Goal: Task Accomplishment & Management: Manage account settings

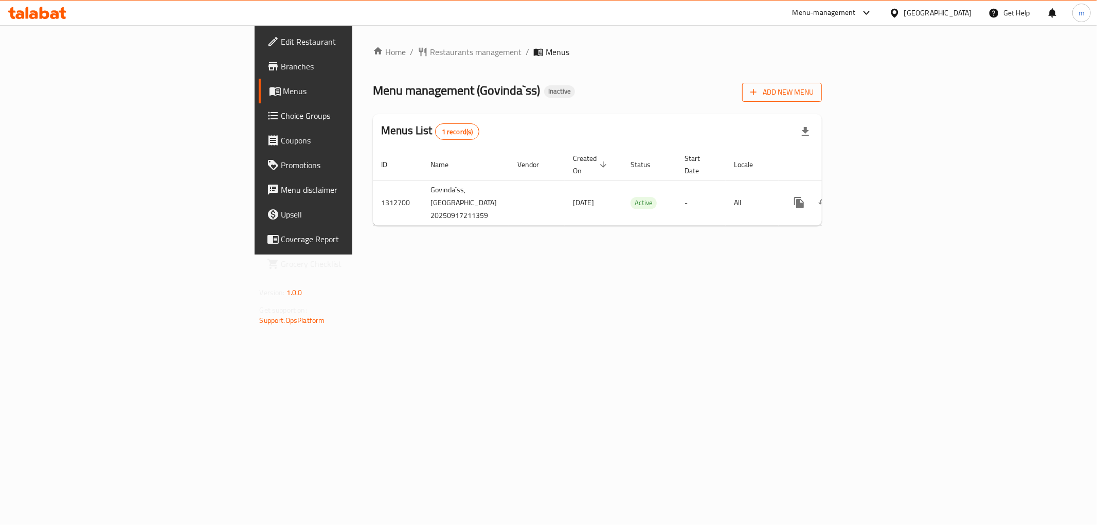
click at [814, 91] on span "Add New Menu" at bounding box center [781, 92] width 63 height 13
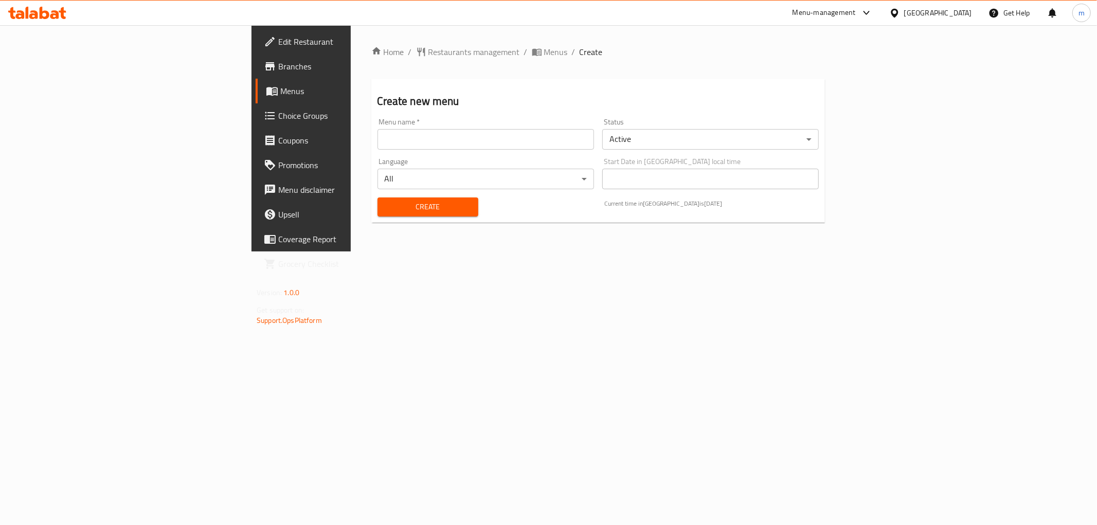
click at [411, 133] on input "text" at bounding box center [486, 139] width 217 height 21
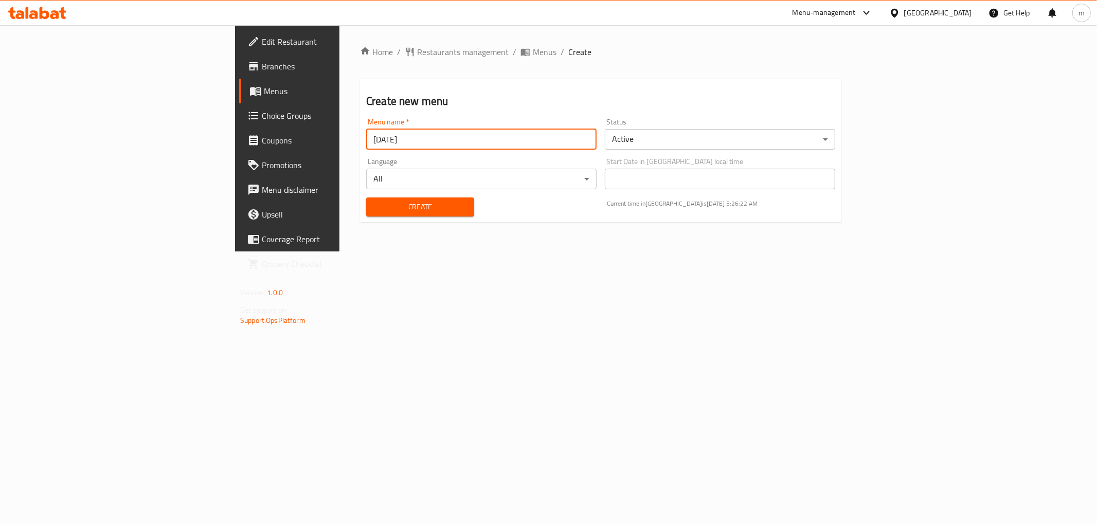
type input "[DATE]"
click at [366, 198] on button "Create" at bounding box center [420, 207] width 108 height 19
click at [264, 90] on span "Menus" at bounding box center [337, 91] width 146 height 12
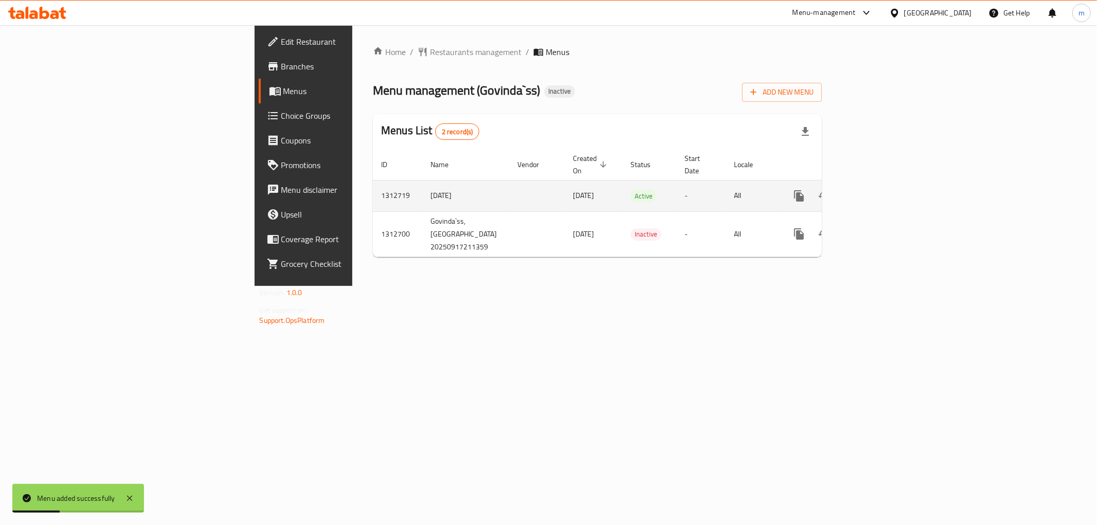
click at [886, 184] on link "enhanced table" at bounding box center [873, 196] width 25 height 25
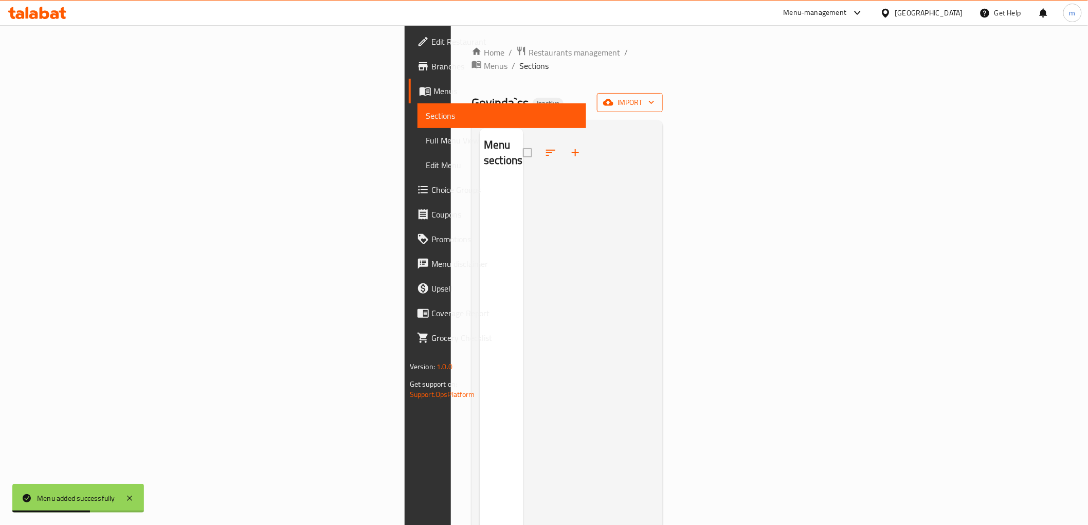
click at [655, 96] on span "import" at bounding box center [629, 102] width 49 height 13
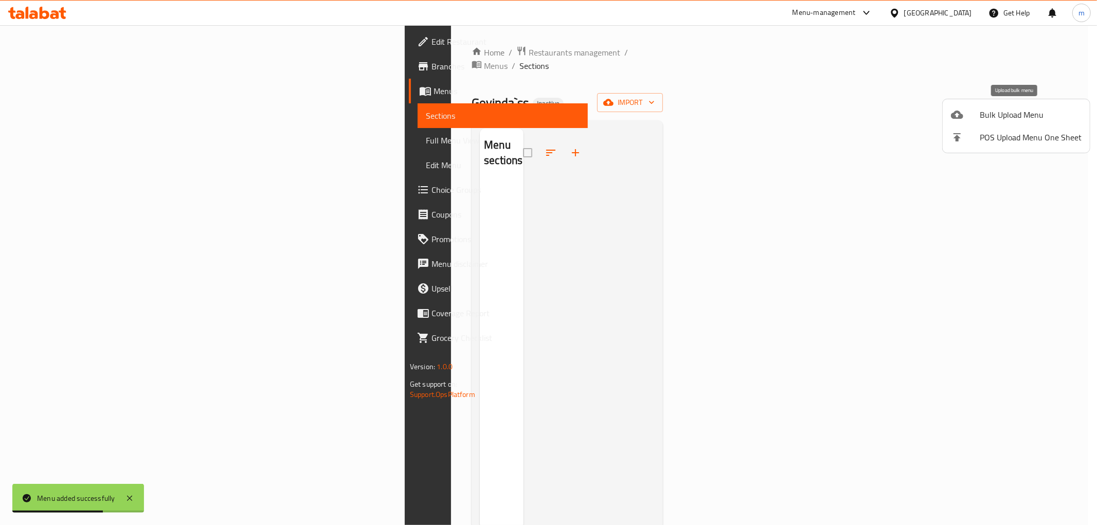
click at [998, 119] on span "Bulk Upload Menu" at bounding box center [1031, 115] width 102 height 12
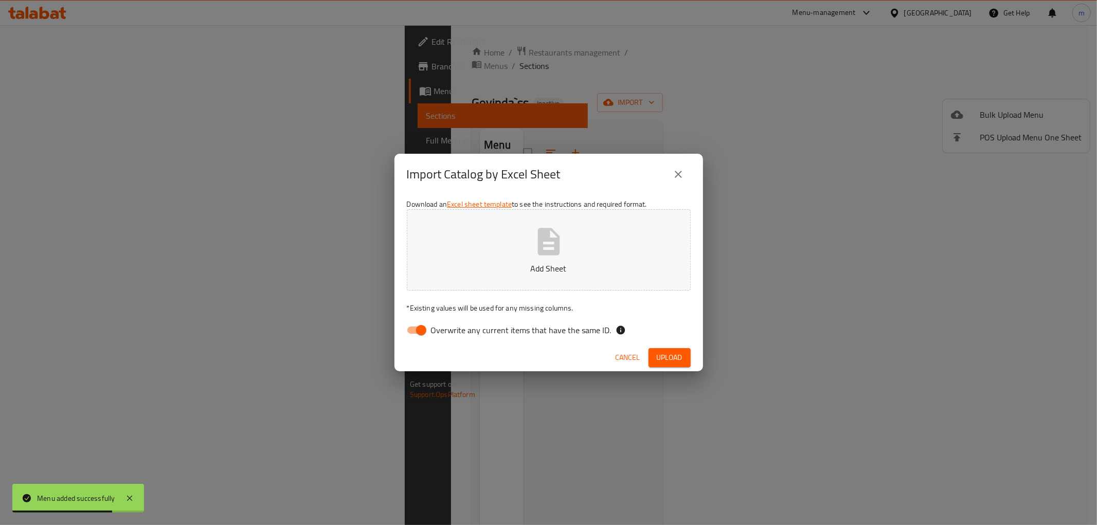
click at [408, 323] on input "Overwrite any current items that have the same ID." at bounding box center [421, 330] width 59 height 20
checkbox input "false"
click at [460, 262] on p "Add Sheet" at bounding box center [549, 268] width 252 height 12
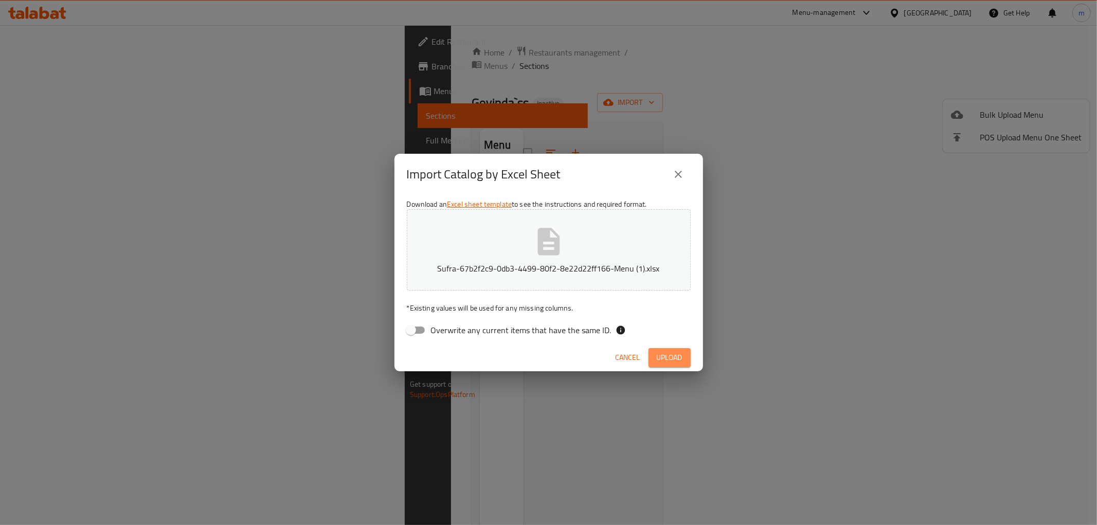
click at [675, 361] on span "Upload" at bounding box center [670, 357] width 26 height 13
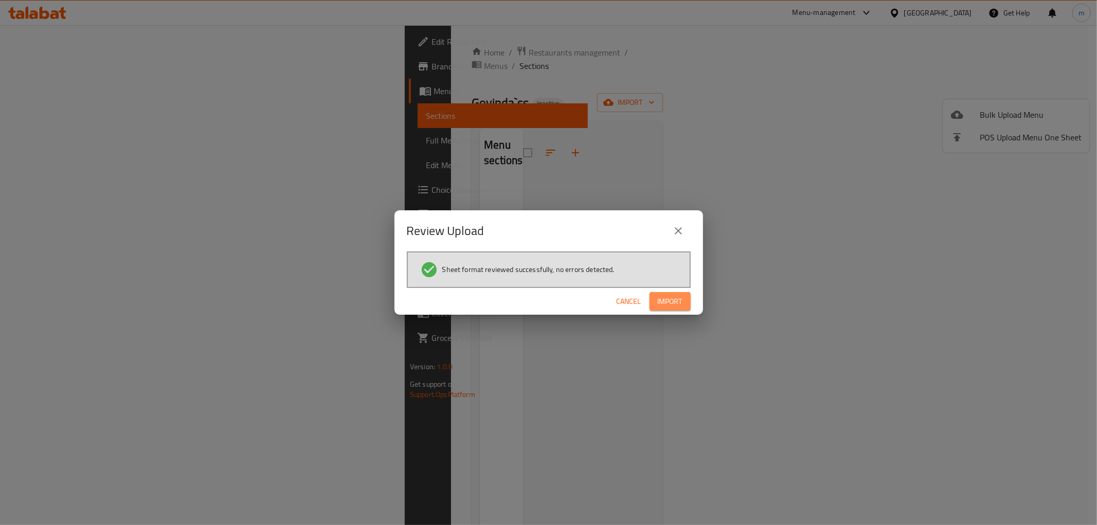
click at [670, 302] on span "Import" at bounding box center [670, 301] width 25 height 13
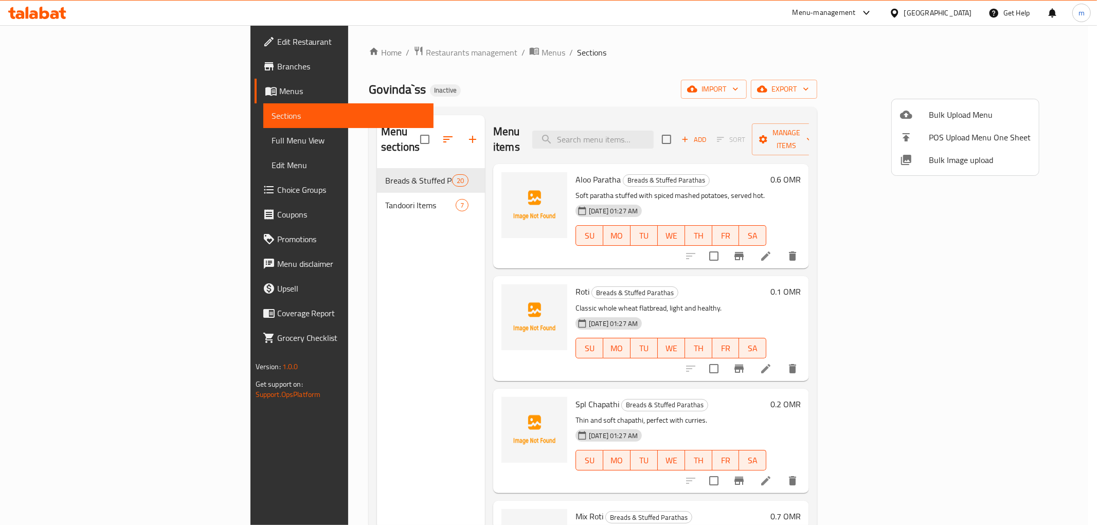
click at [871, 81] on div at bounding box center [548, 262] width 1097 height 525
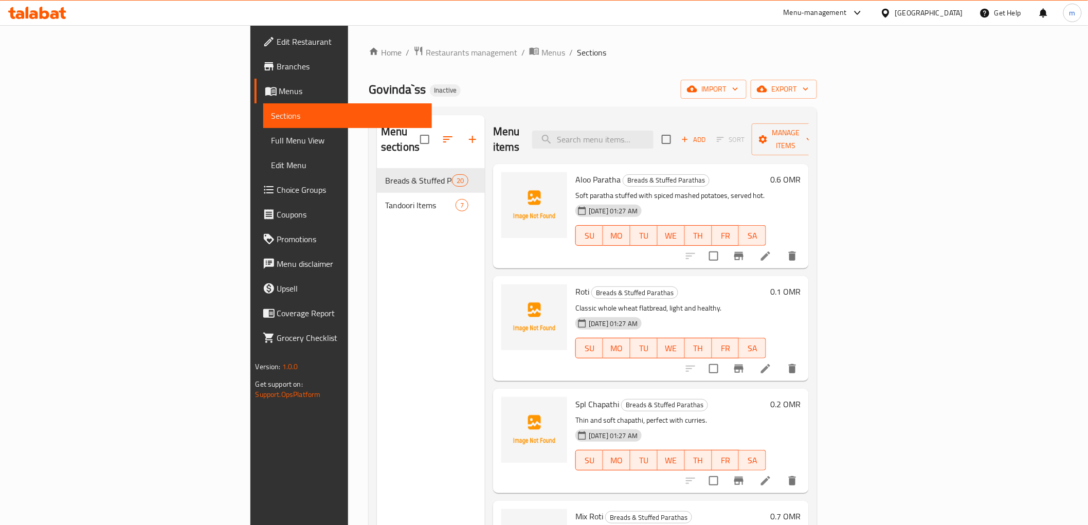
click at [272, 142] on span "Full Menu View" at bounding box center [348, 140] width 152 height 12
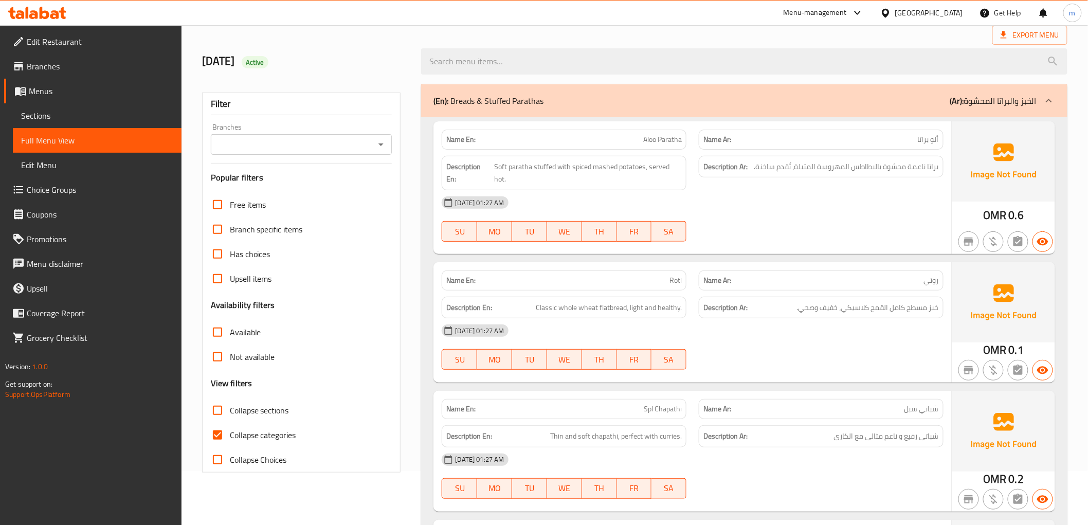
scroll to position [114, 0]
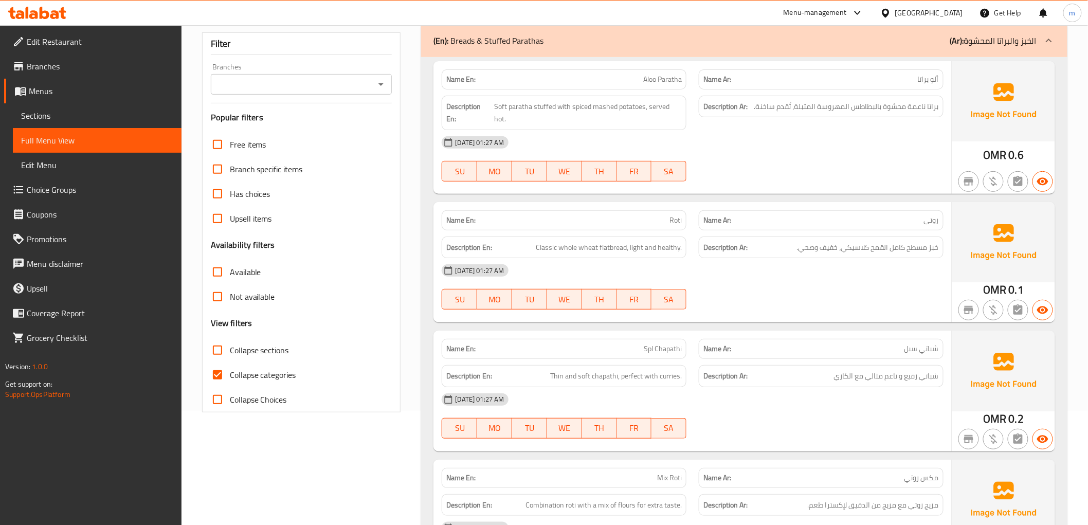
click at [220, 373] on input "Collapse categories" at bounding box center [217, 375] width 25 height 25
checkbox input "false"
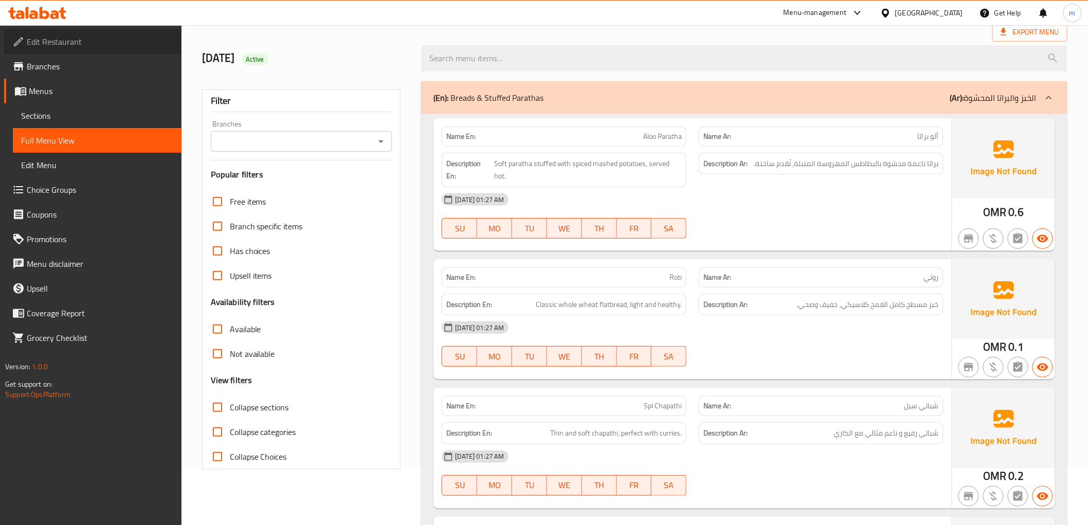
click at [121, 40] on span "Edit Restaurant" at bounding box center [100, 41] width 147 height 12
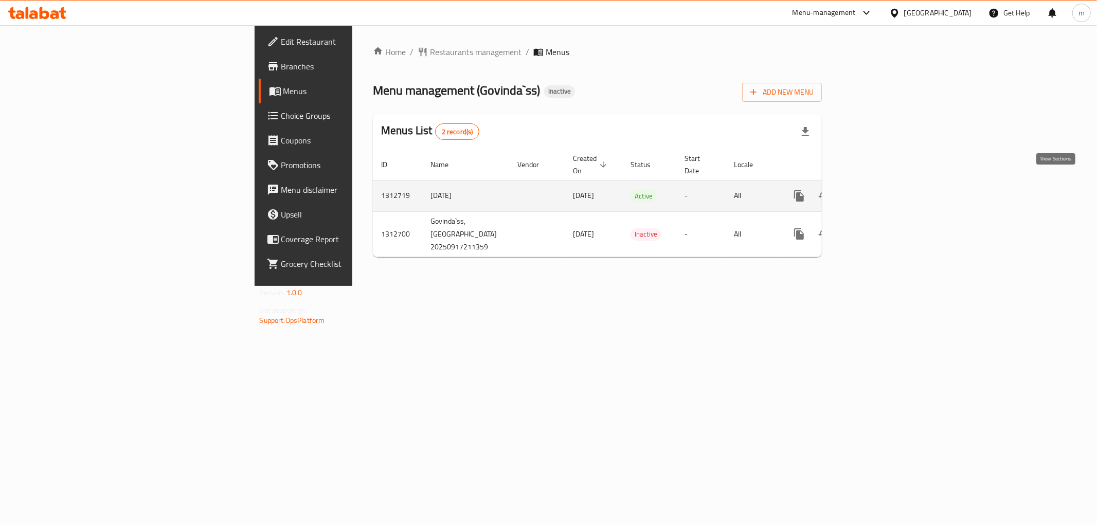
click at [880, 190] on icon "enhanced table" at bounding box center [873, 196] width 12 height 12
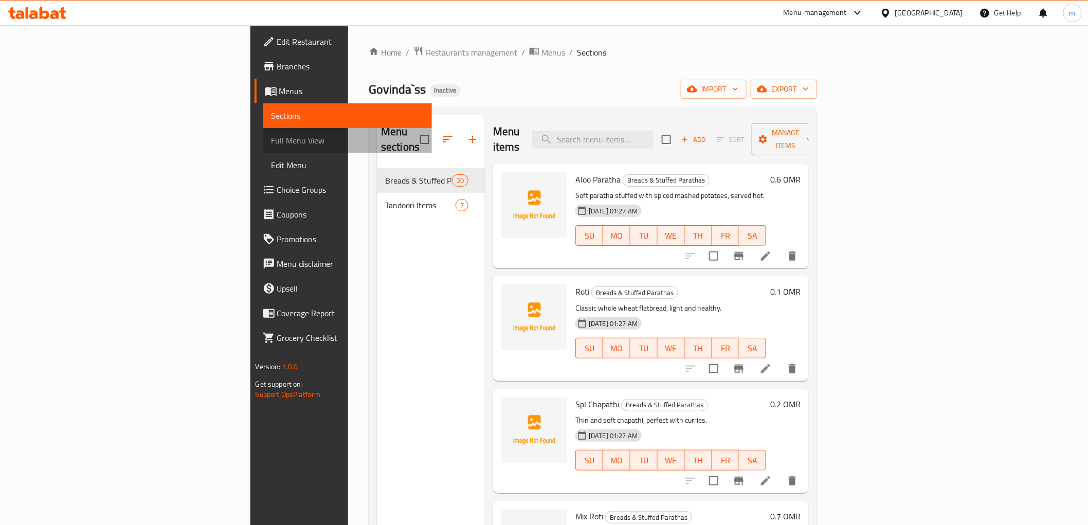
click at [272, 142] on span "Full Menu View" at bounding box center [348, 140] width 152 height 12
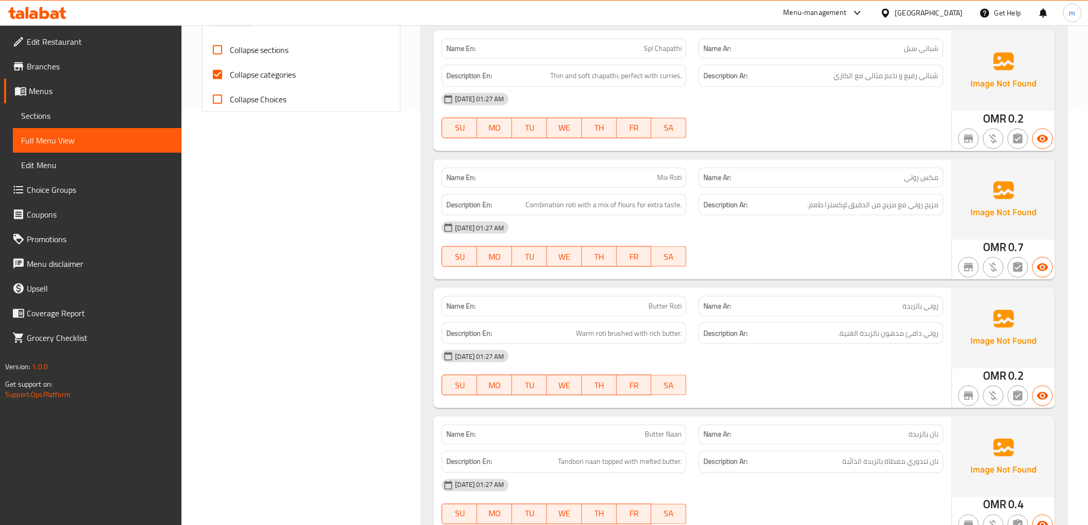
scroll to position [343, 0]
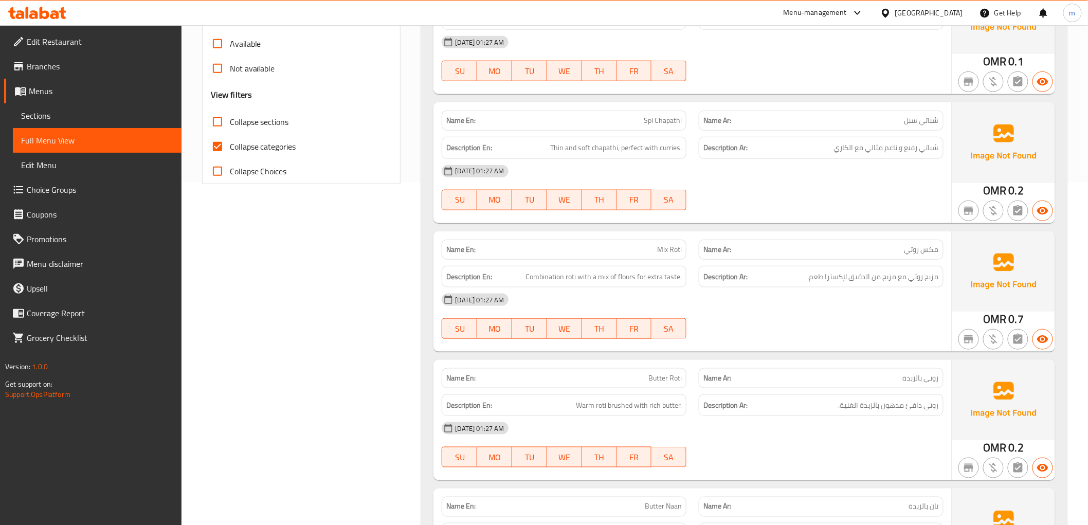
click at [69, 112] on span "Sections" at bounding box center [97, 116] width 152 height 12
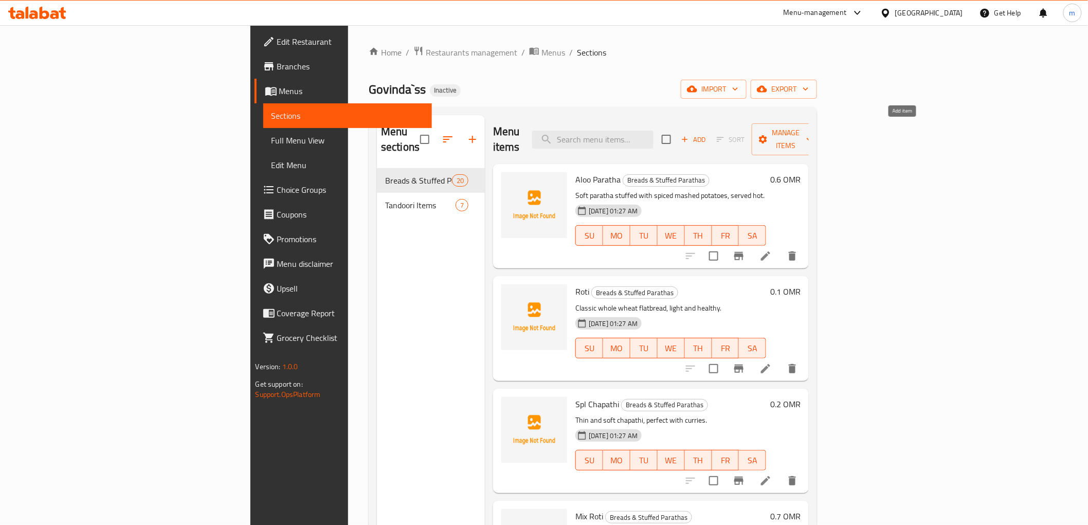
click at [708, 134] on span "Add" at bounding box center [694, 140] width 28 height 12
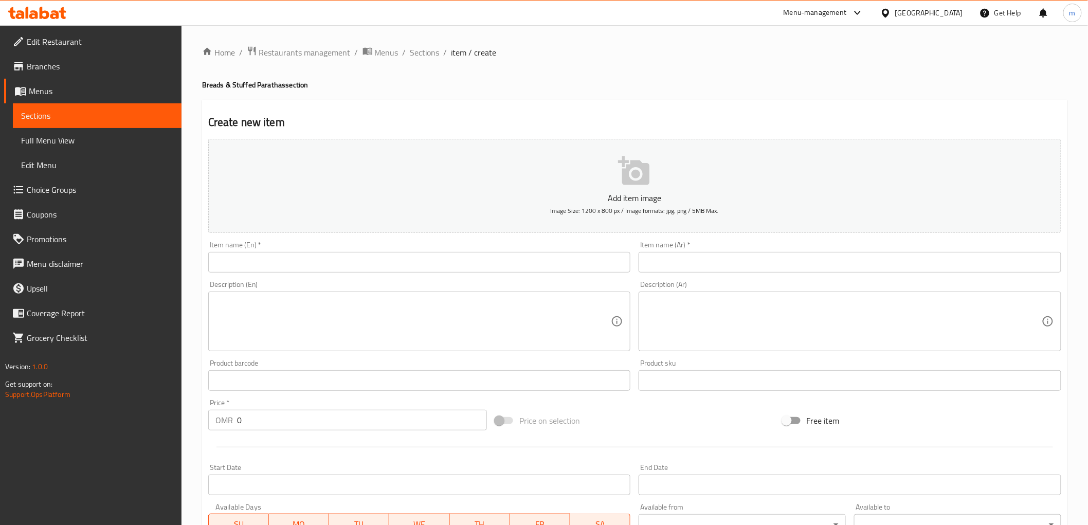
click at [355, 272] on input "text" at bounding box center [419, 262] width 423 height 21
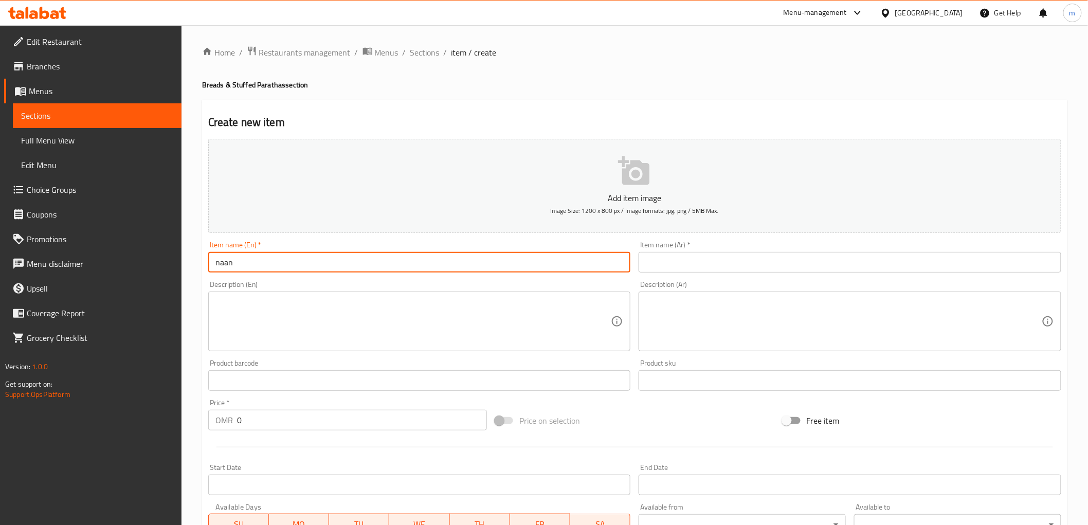
type input "naan"
click at [774, 263] on input "text" at bounding box center [850, 262] width 423 height 21
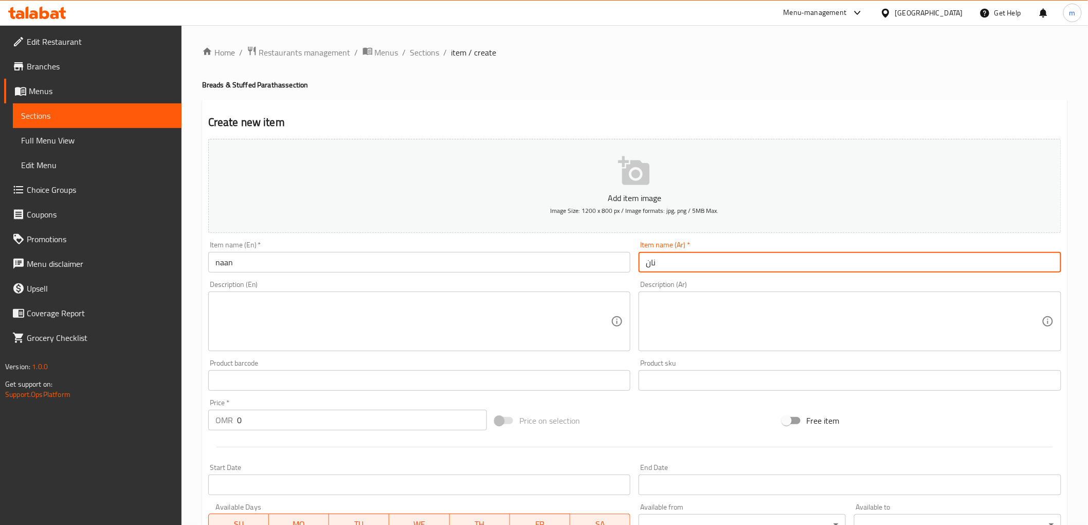
type input "نان"
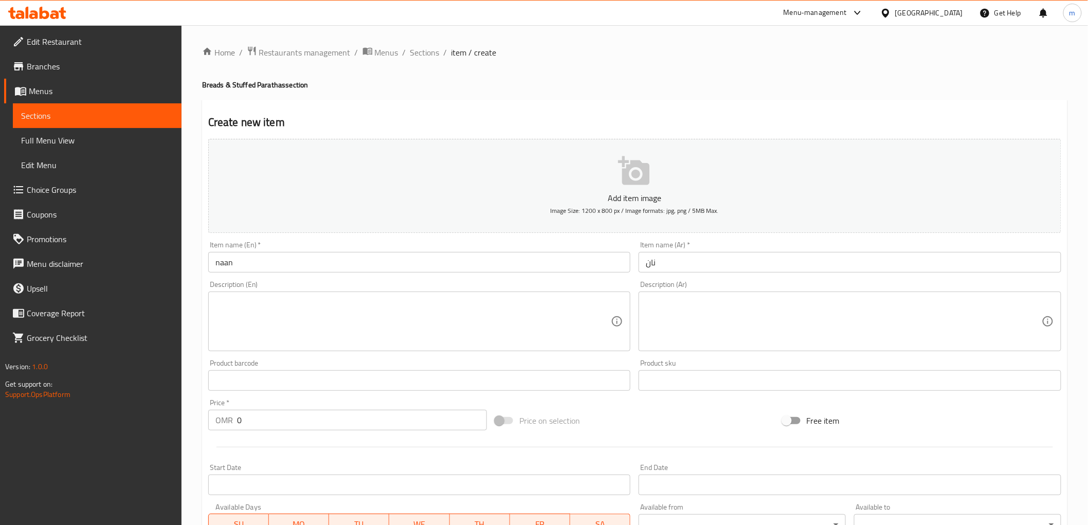
click at [578, 319] on textarea at bounding box center [414, 321] width 396 height 49
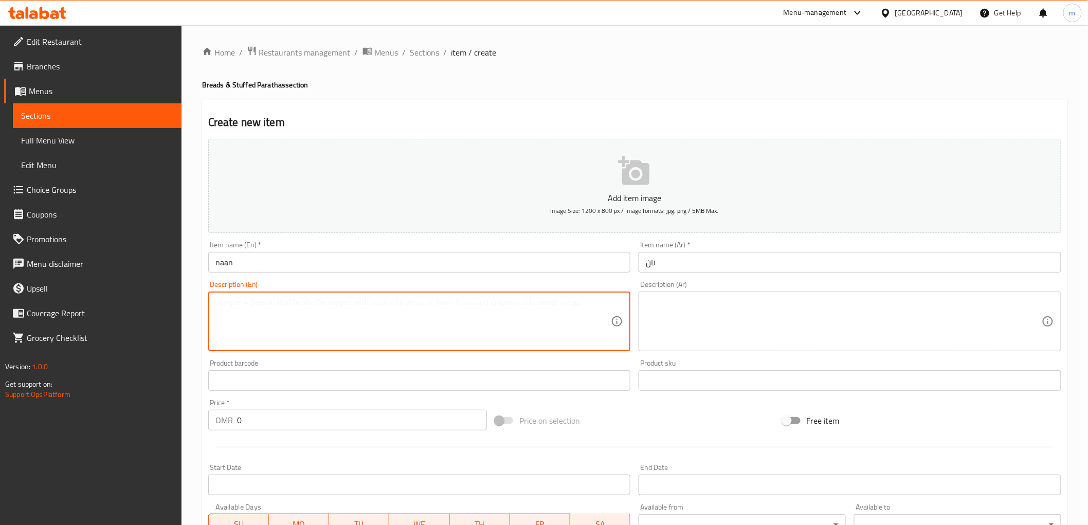
paste textarea "Soft and fluffy tandoor-baked bread."
type textarea "Soft and fluffy tandoor-baked bread."
click at [780, 312] on textarea at bounding box center [844, 321] width 396 height 49
drag, startPoint x: 366, startPoint y: 300, endPoint x: 199, endPoint y: 295, distance: 167.2
click at [718, 320] on textarea at bounding box center [844, 321] width 396 height 49
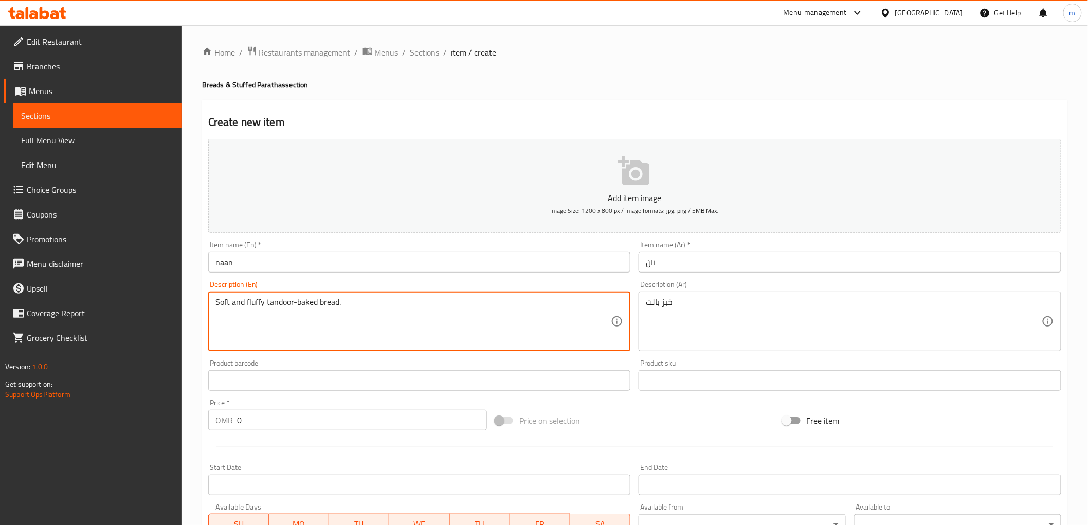
click at [281, 303] on textarea "Soft and fluffy tandoor-baked bread." at bounding box center [414, 321] width 396 height 49
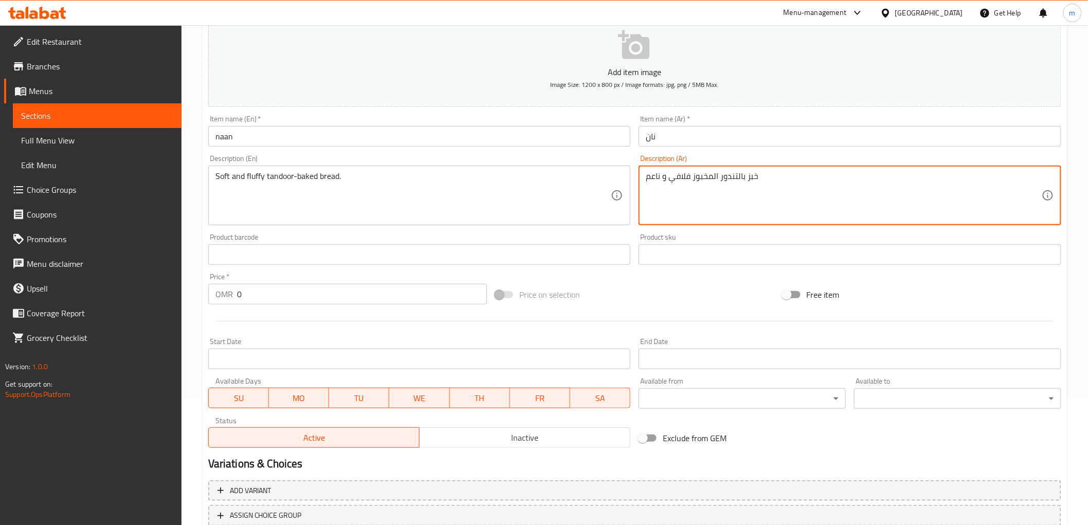
scroll to position [200, 0]
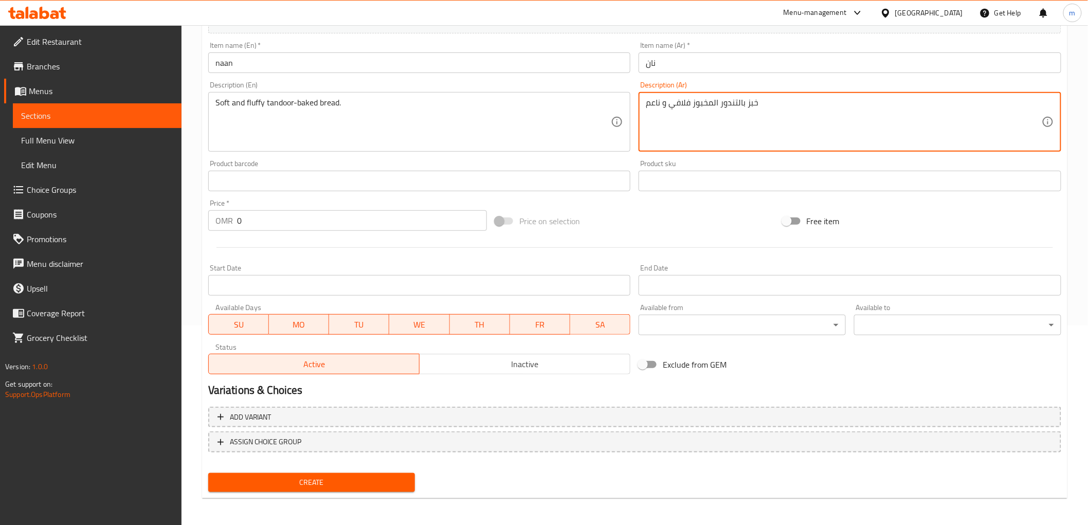
type textarea "خبز بالتندور المخبوز فلافي و ناعم"
click at [302, 220] on input "0" at bounding box center [362, 220] width 250 height 21
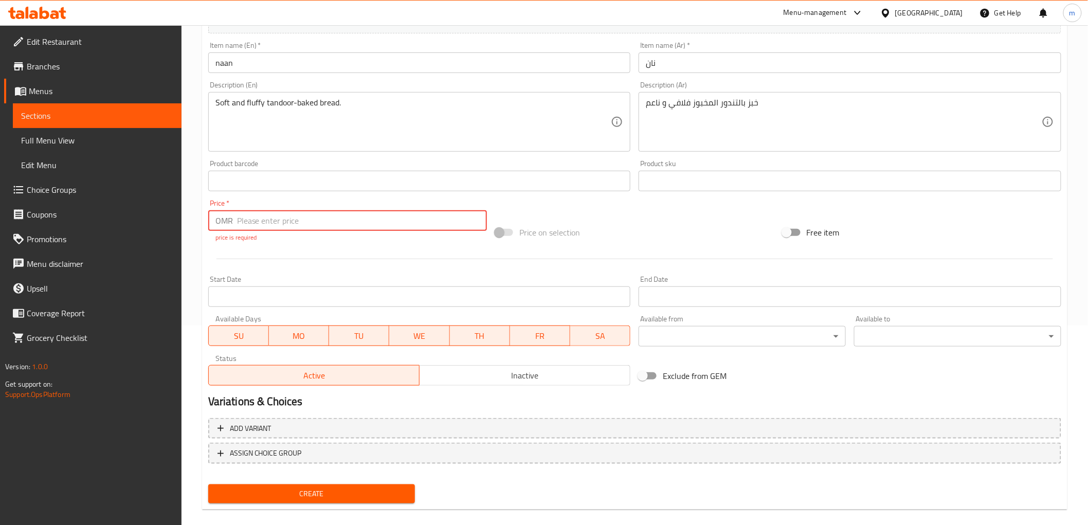
paste input "0.3"
type input "0.3"
click at [369, 491] on div "Create" at bounding box center [312, 493] width 216 height 27
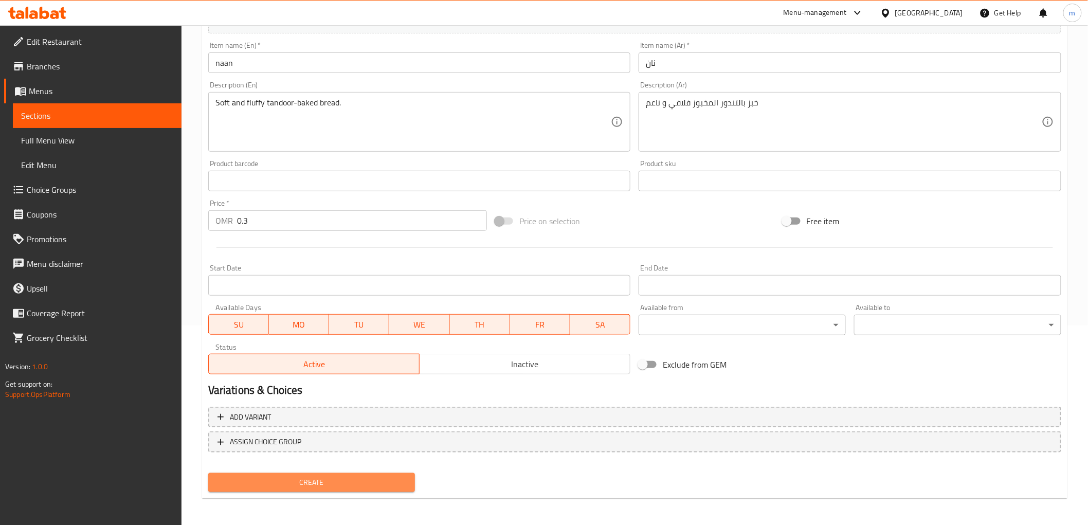
click at [311, 477] on span "Create" at bounding box center [312, 482] width 191 height 13
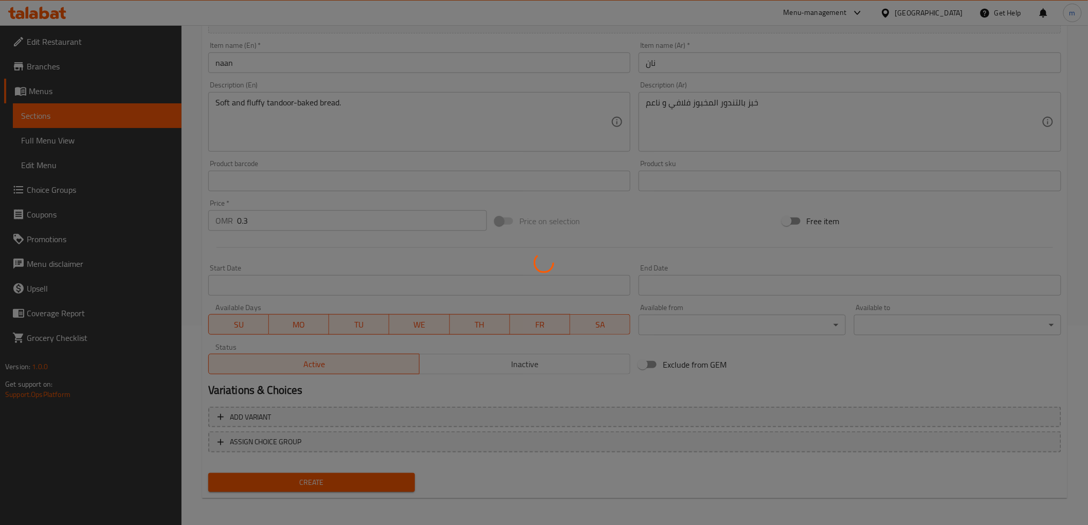
type input "0"
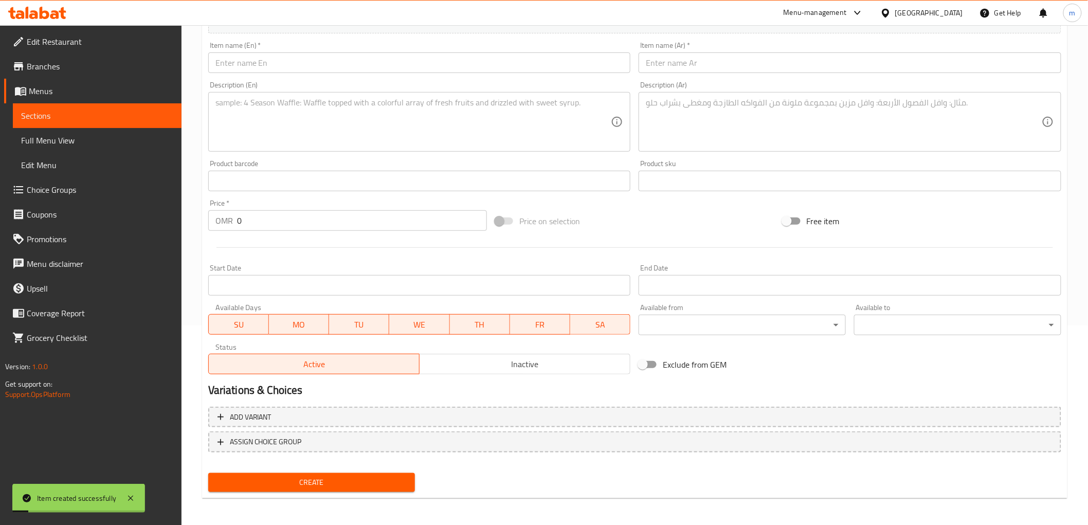
click at [130, 116] on span "Sections" at bounding box center [97, 116] width 152 height 12
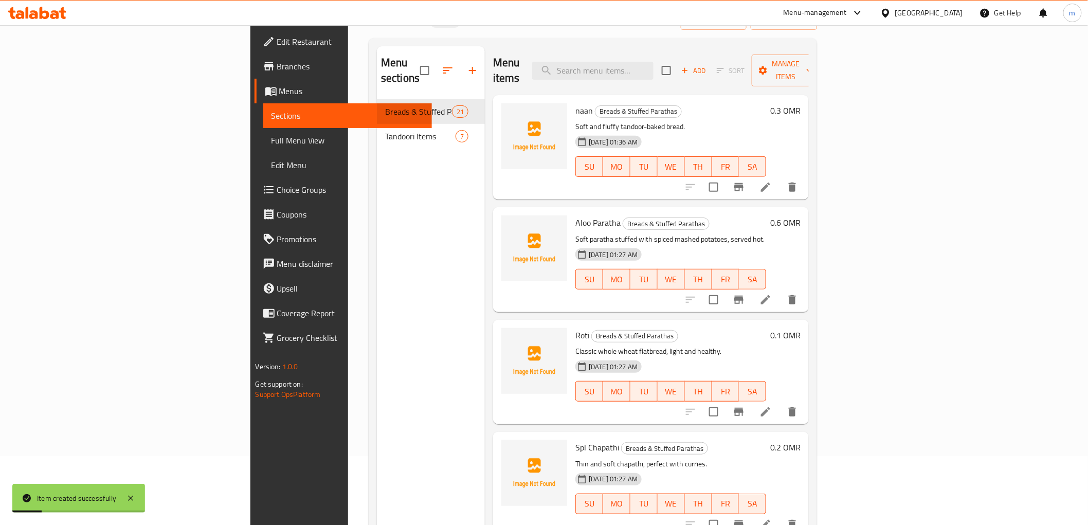
scroll to position [29, 0]
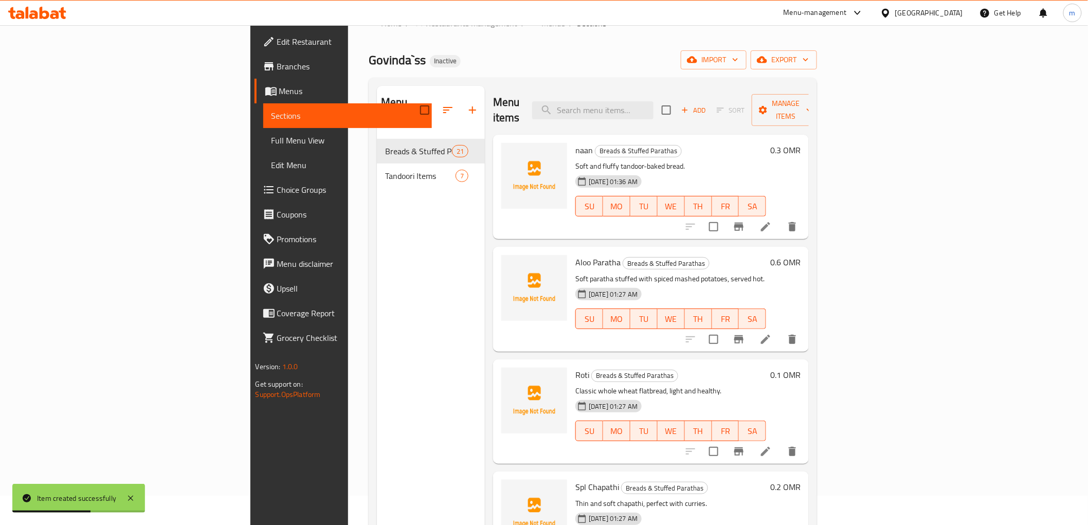
click at [272, 147] on span "Full Menu View" at bounding box center [348, 140] width 152 height 12
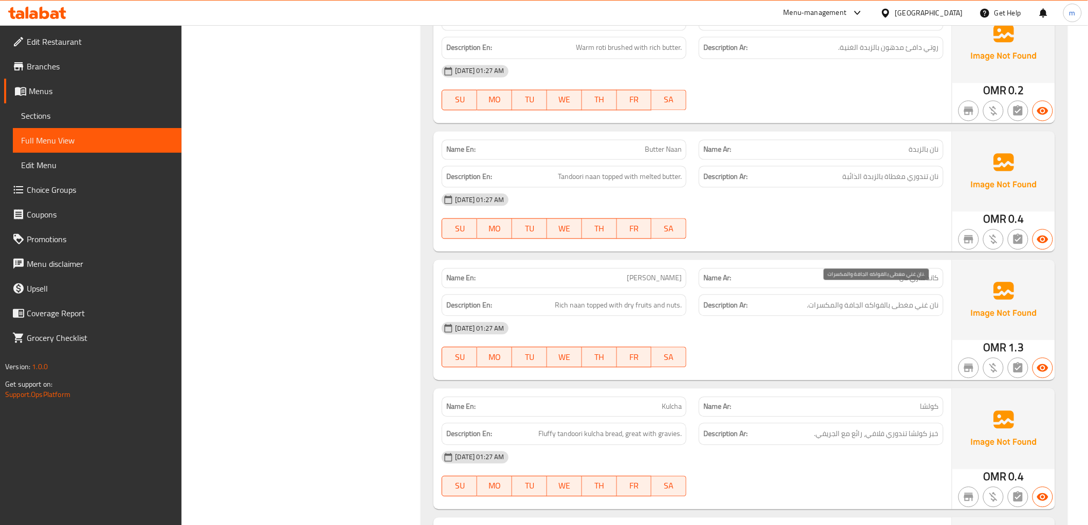
scroll to position [944, 0]
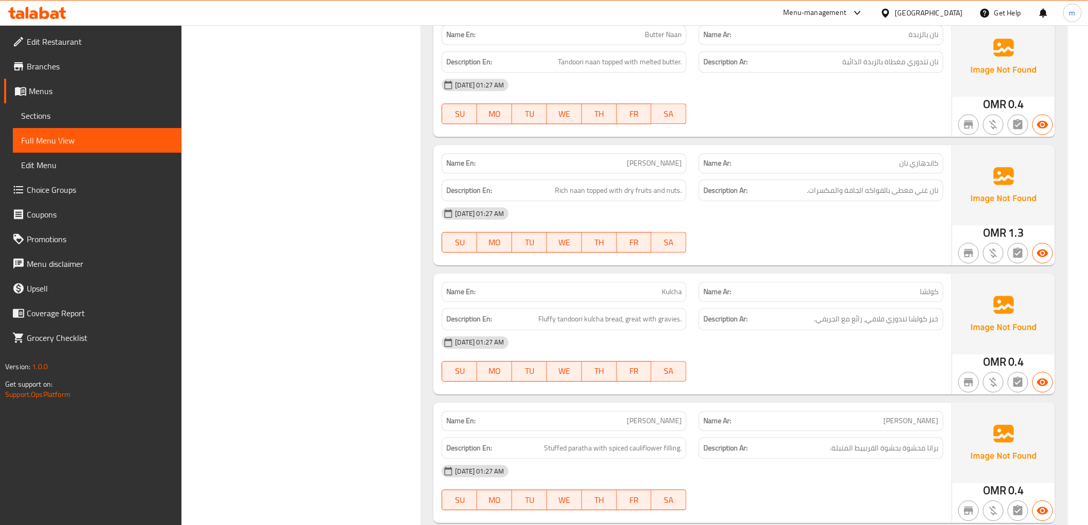
click at [654, 158] on span "[PERSON_NAME]" at bounding box center [654, 163] width 55 height 11
copy span "Kandhari"
click at [898, 158] on p "Name Ar: [PERSON_NAME]" at bounding box center [822, 163] width 236 height 11
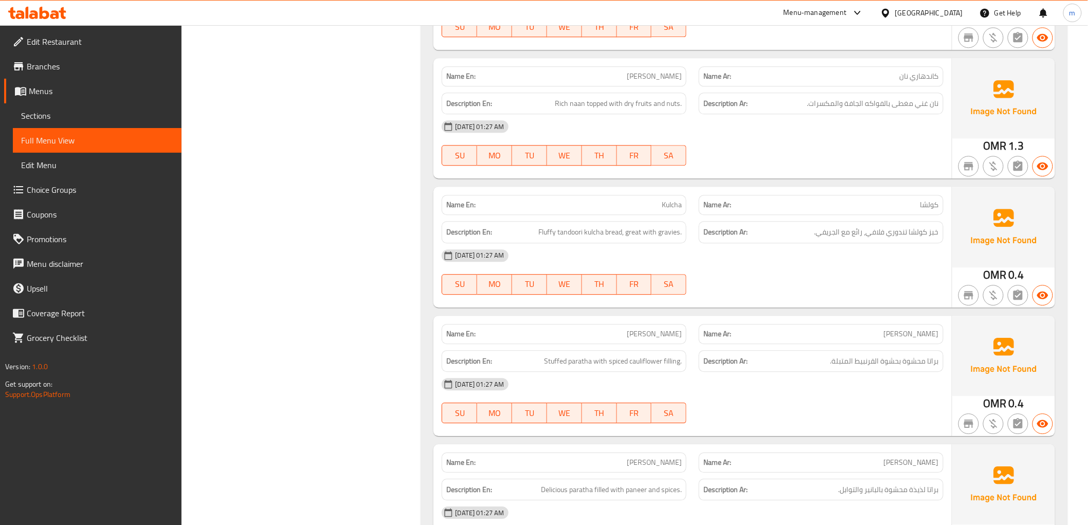
scroll to position [1058, 0]
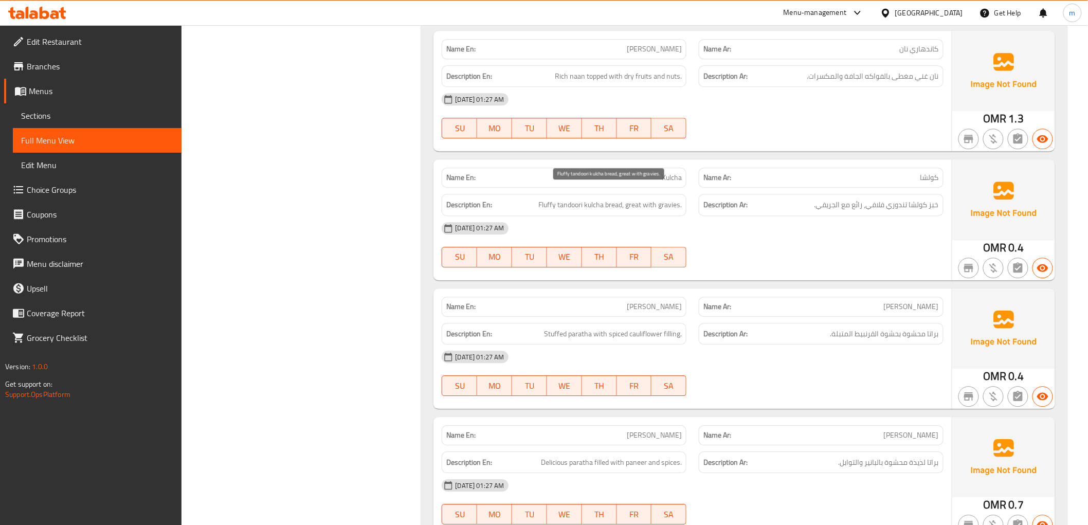
click at [631, 199] on span "Fluffy tandoori kulcha bread, great with gravies." at bounding box center [611, 205] width 144 height 13
copy span "great"
click at [68, 115] on span "Sections" at bounding box center [97, 116] width 152 height 12
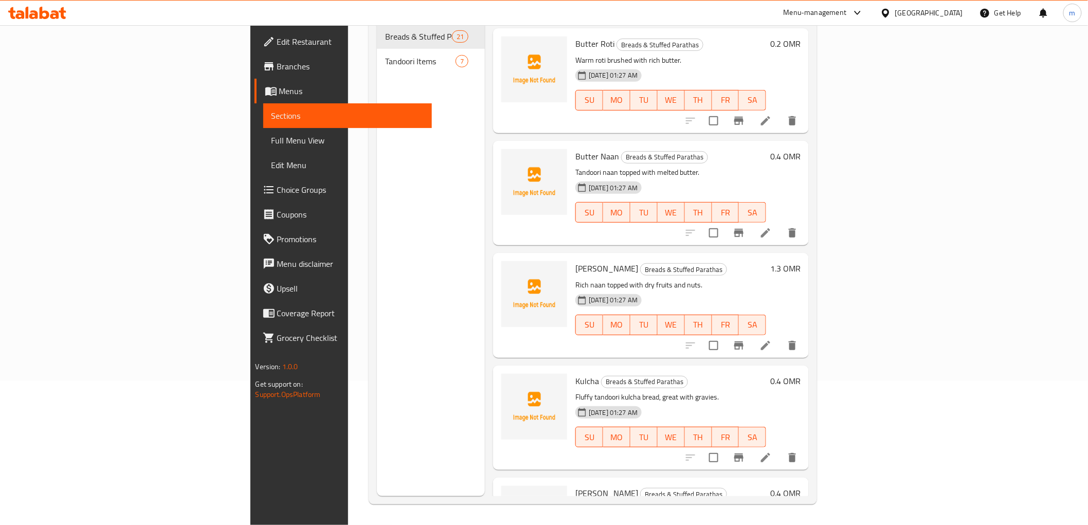
scroll to position [629, 0]
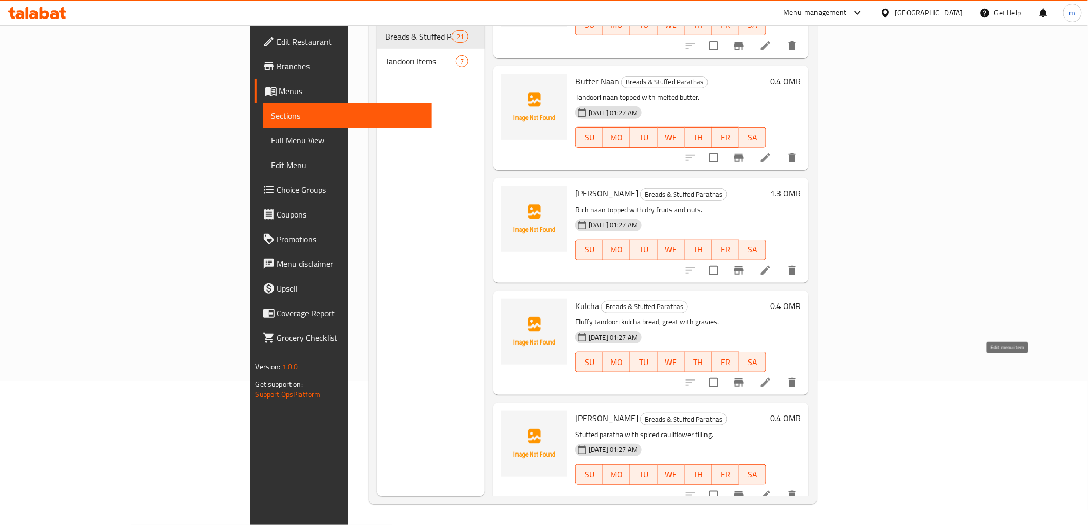
click at [772, 377] on icon at bounding box center [766, 383] width 12 height 12
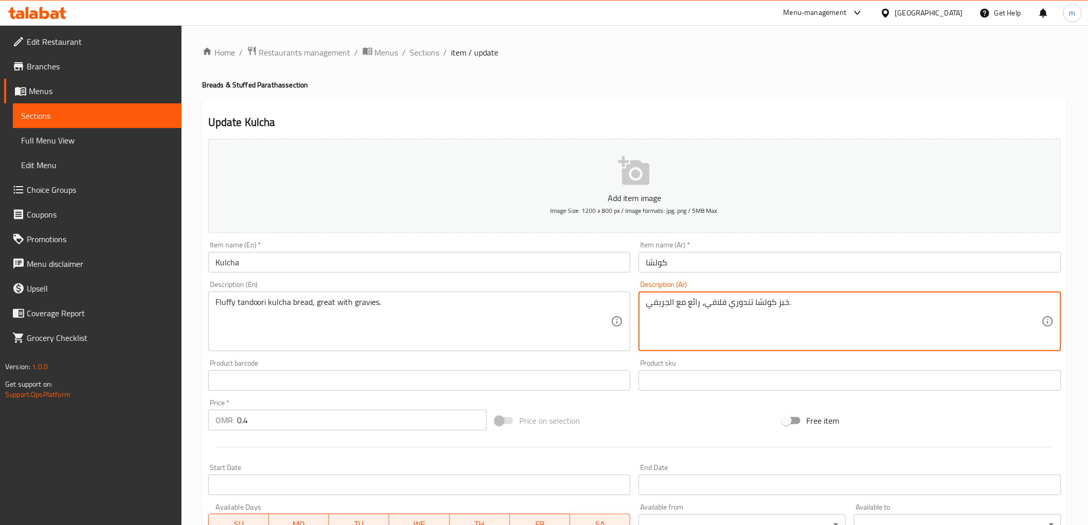
click at [695, 306] on textarea "خبز كولشا تندوري فلافي، رائع مع الجريفي." at bounding box center [844, 321] width 396 height 49
paste textarea "ظيم"
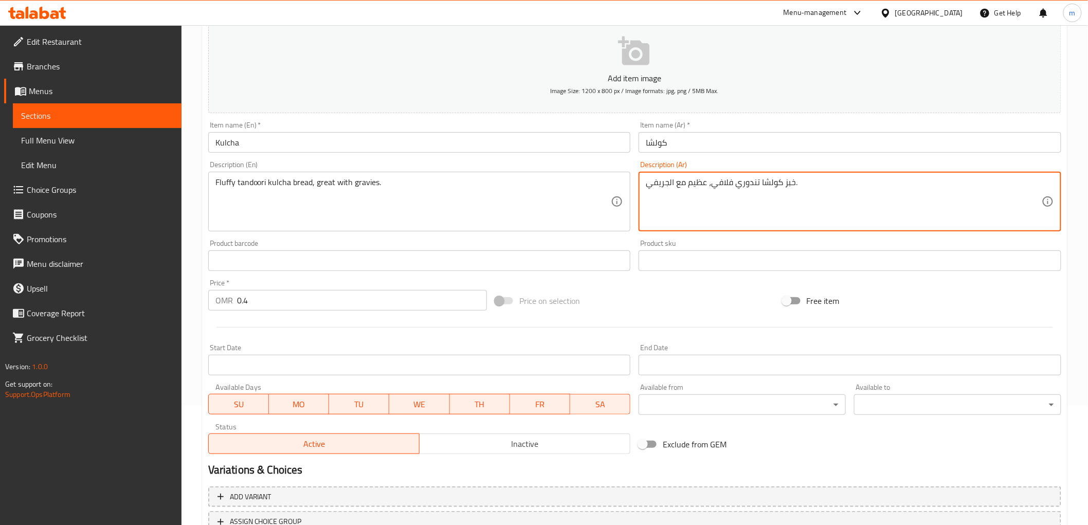
scroll to position [200, 0]
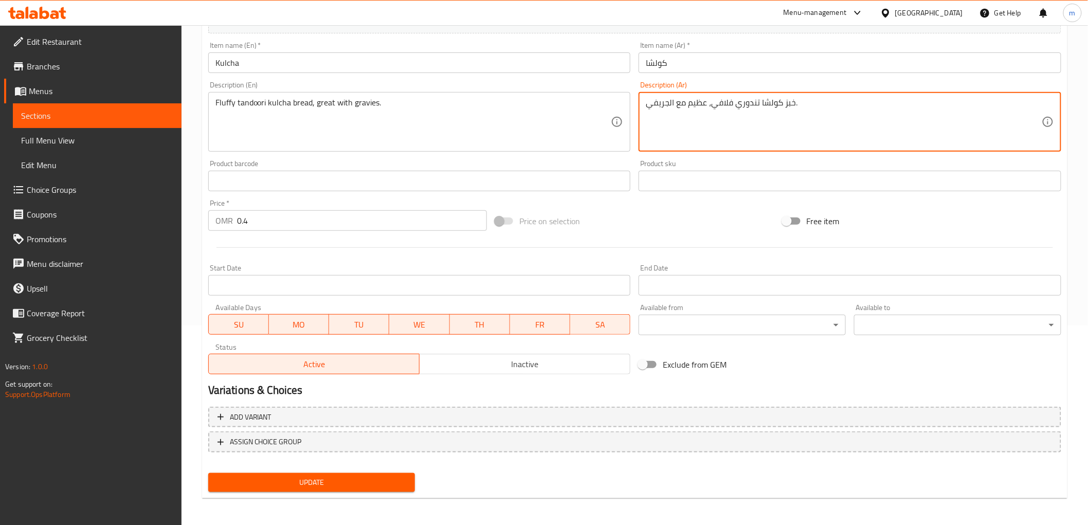
type textarea "خبز كولشا تندوري فلافي، عظيم مع الجريفي."
click at [316, 477] on span "Update" at bounding box center [312, 482] width 191 height 13
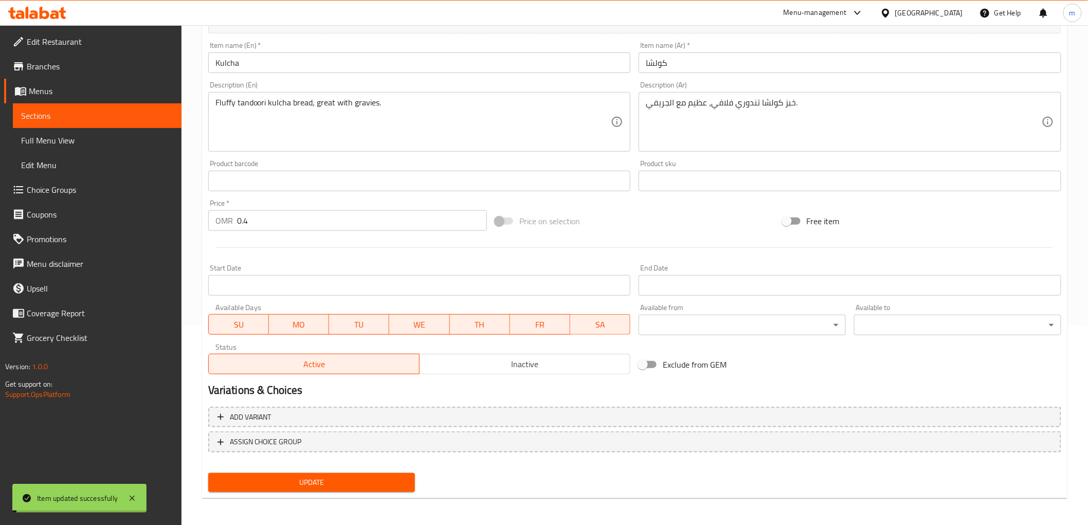
click at [67, 144] on span "Full Menu View" at bounding box center [97, 140] width 152 height 12
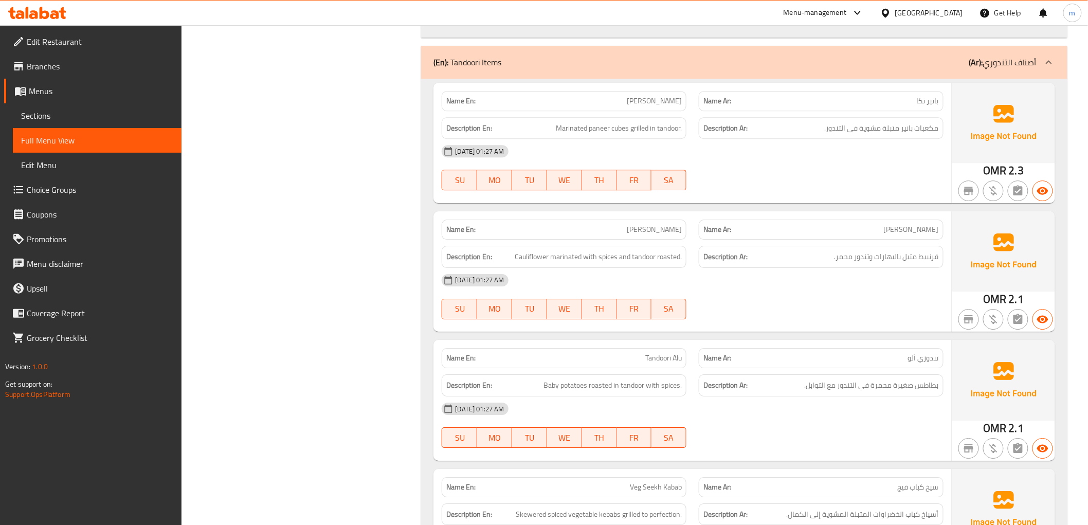
scroll to position [2943, 0]
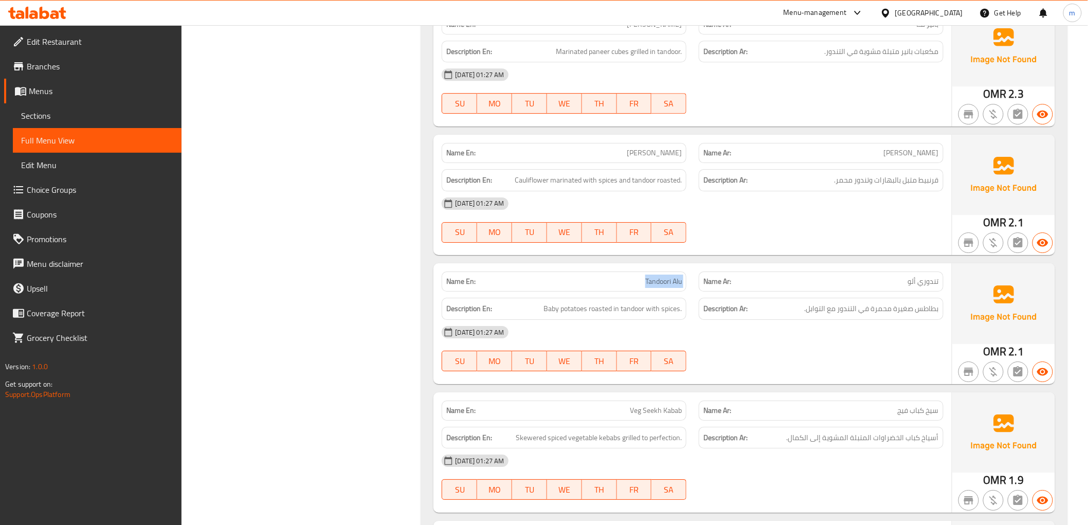
drag, startPoint x: 641, startPoint y: 263, endPoint x: 693, endPoint y: 273, distance: 53.4
click at [693, 273] on div "Name En: [PERSON_NAME] Name Ar: تندوري ألو" at bounding box center [693, 281] width 514 height 32
drag, startPoint x: 637, startPoint y: 139, endPoint x: 685, endPoint y: 139, distance: 47.8
click at [685, 143] on div "Name En: [PERSON_NAME]" at bounding box center [564, 153] width 245 height 20
copy span "[PERSON_NAME]"
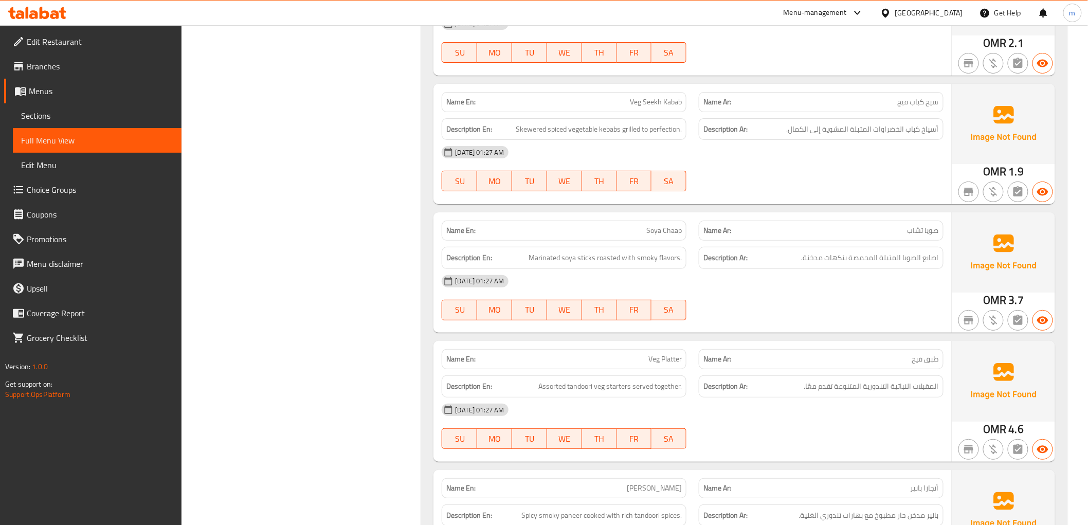
scroll to position [3309, 0]
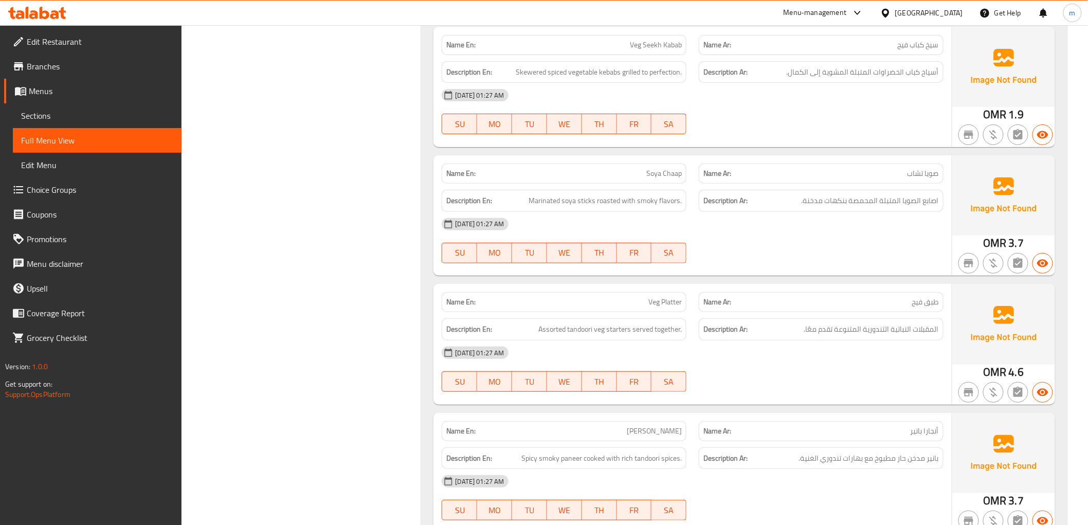
click at [660, 297] on span "Veg Platter" at bounding box center [665, 302] width 33 height 11
copy span "Veg Platter"
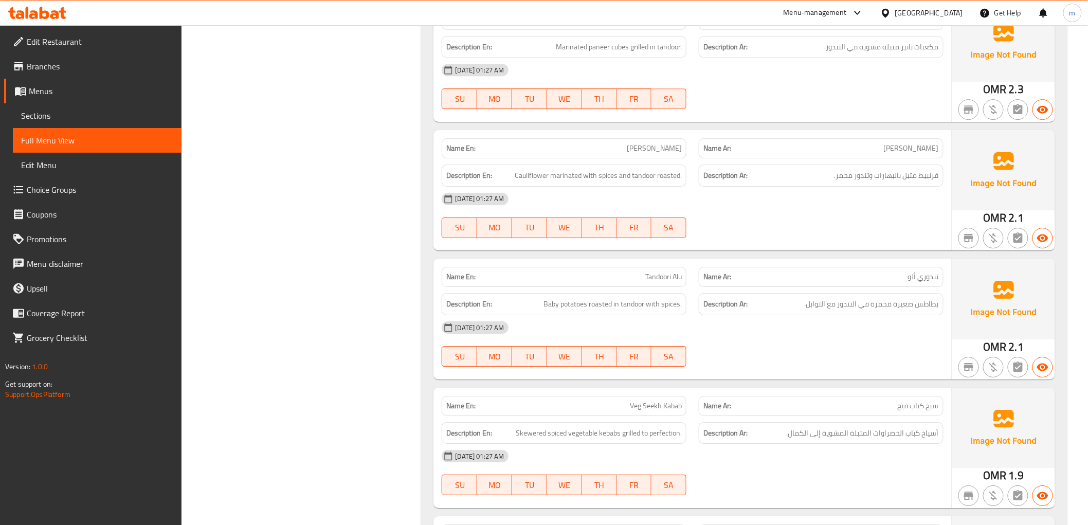
scroll to position [2832, 0]
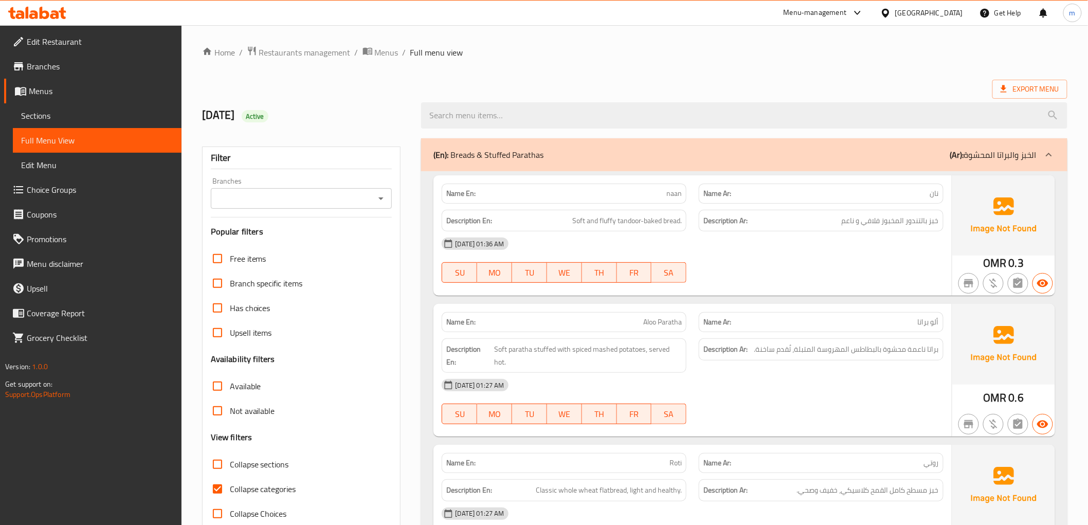
click at [97, 110] on span "Sections" at bounding box center [97, 116] width 152 height 12
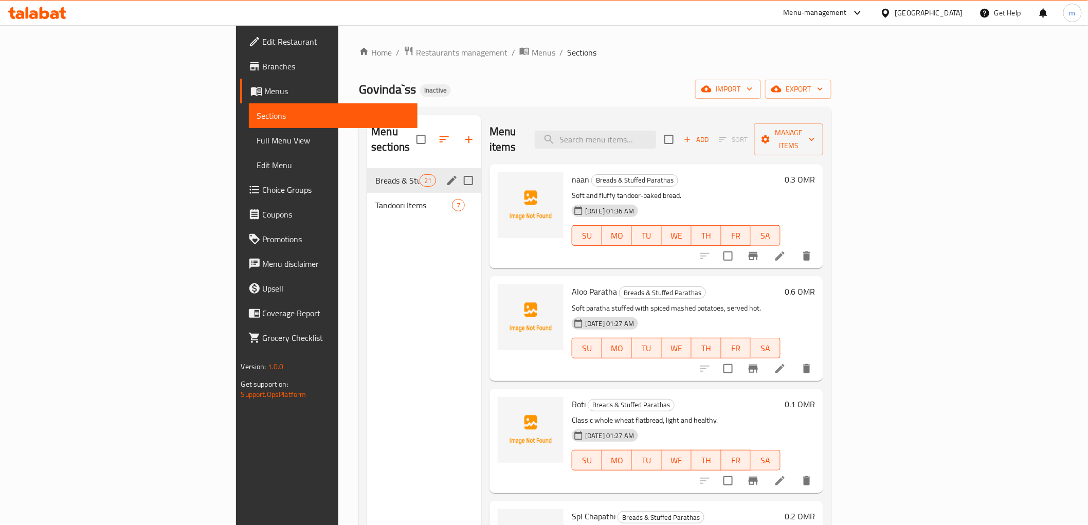
click at [375, 174] on span "Breads & Stuffed Parathas" at bounding box center [397, 180] width 44 height 12
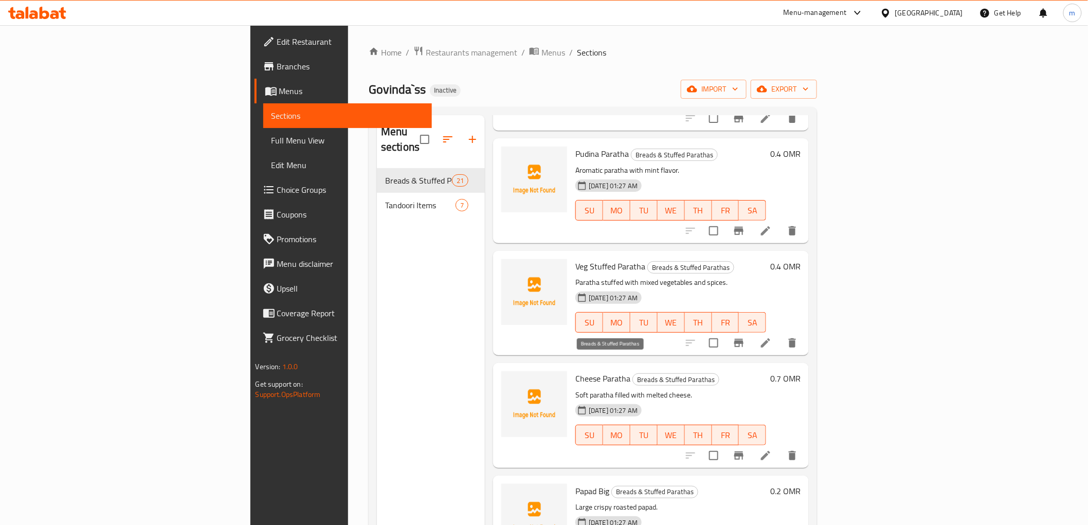
scroll to position [1657, 0]
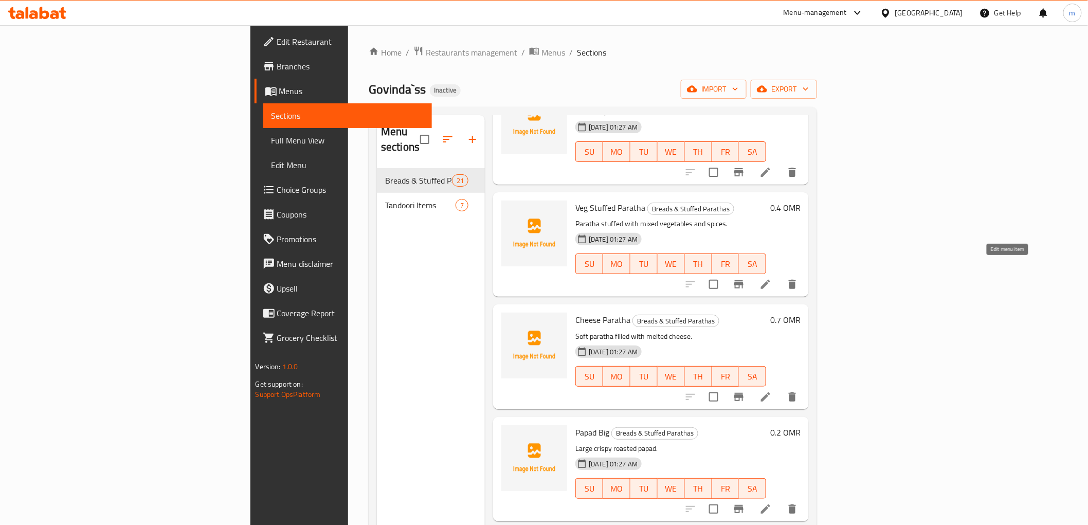
click at [772, 278] on icon at bounding box center [766, 284] width 12 height 12
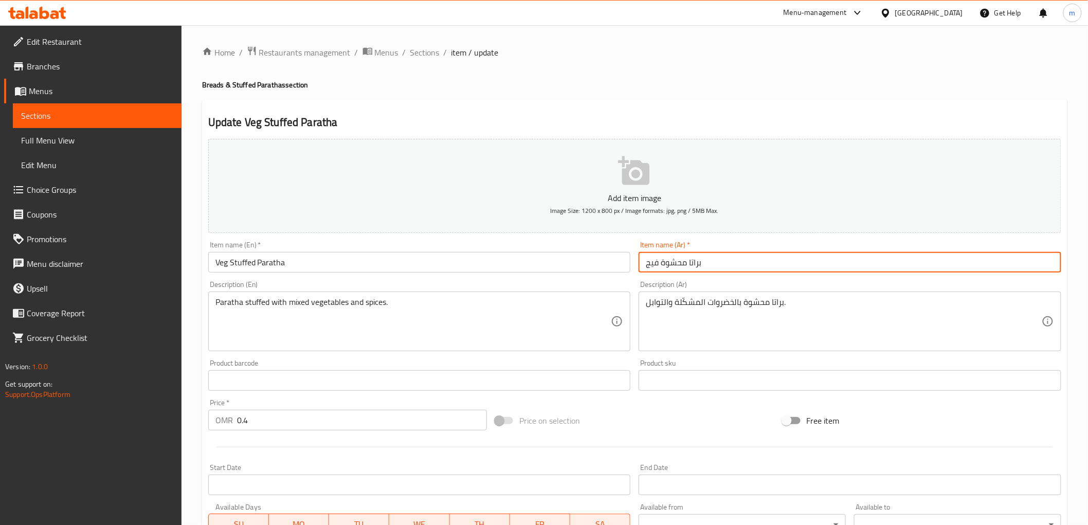
click at [648, 264] on input "براتا محشوة فيج" at bounding box center [850, 262] width 423 height 21
click at [649, 263] on input "براتا محشوة فيج" at bounding box center [850, 262] width 423 height 21
click at [679, 260] on input "براتا محشوة فيج" at bounding box center [850, 262] width 423 height 21
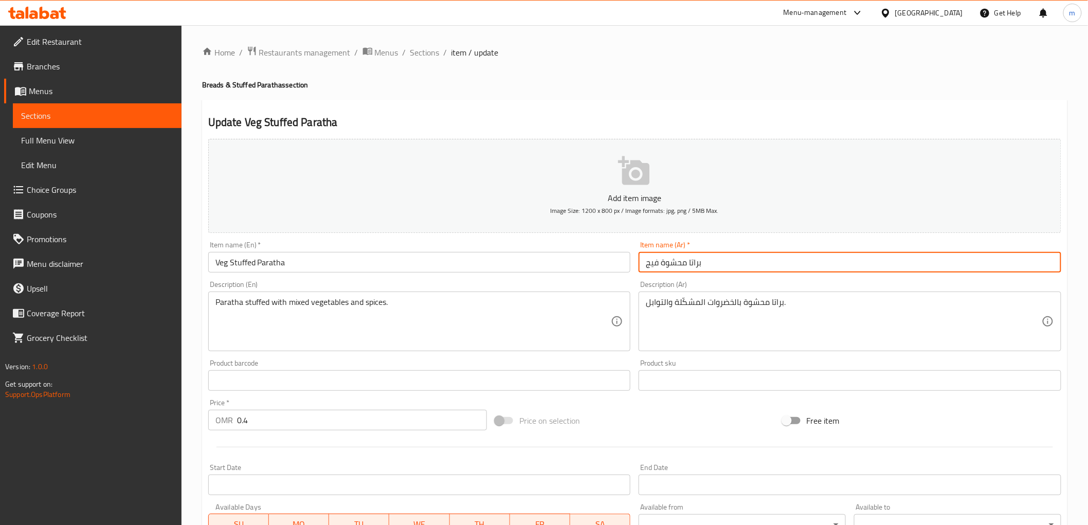
click at [652, 264] on input "براتا محشوة فيج" at bounding box center [850, 262] width 423 height 21
click at [647, 263] on input "براتا محشوة" at bounding box center [850, 262] width 423 height 21
paste input "فيج"
drag, startPoint x: 645, startPoint y: 263, endPoint x: 672, endPoint y: 264, distance: 26.8
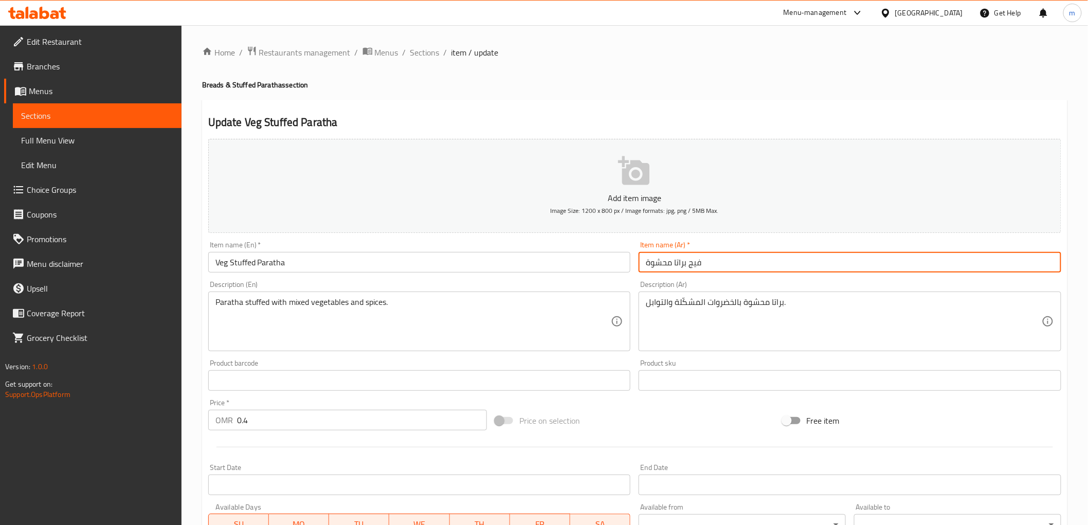
click at [672, 264] on input "فيج براتا محشوة" at bounding box center [850, 262] width 423 height 21
click at [660, 263] on input "فيج براتا" at bounding box center [850, 262] width 423 height 21
paste input "محشوة"
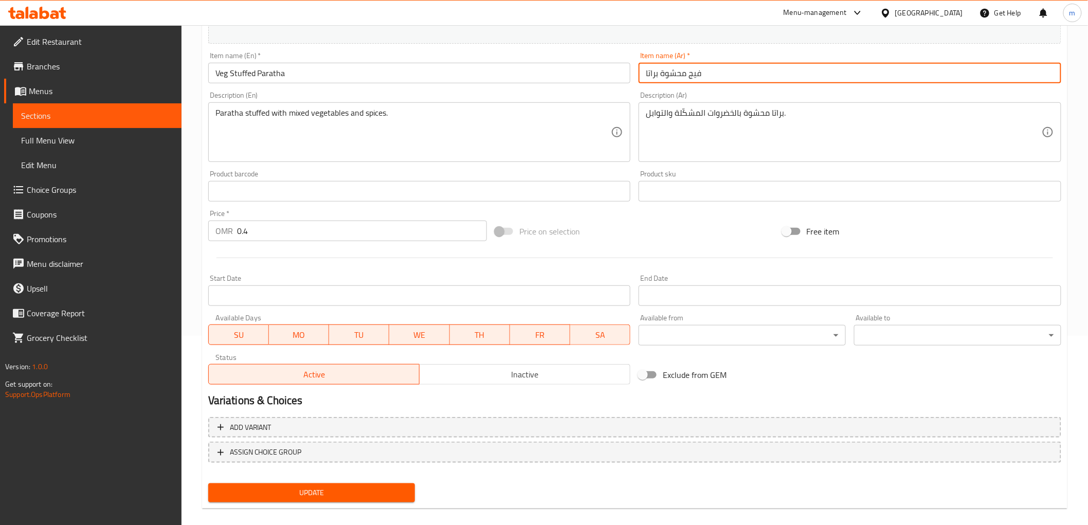
scroll to position [200, 0]
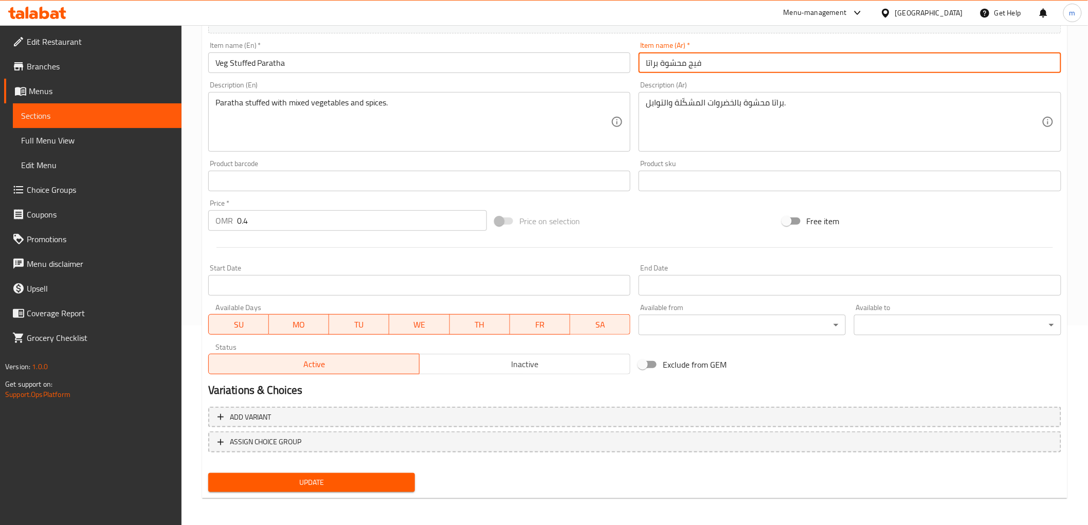
type input "فيج محشوة براتا"
click at [369, 489] on button "Update" at bounding box center [311, 482] width 207 height 19
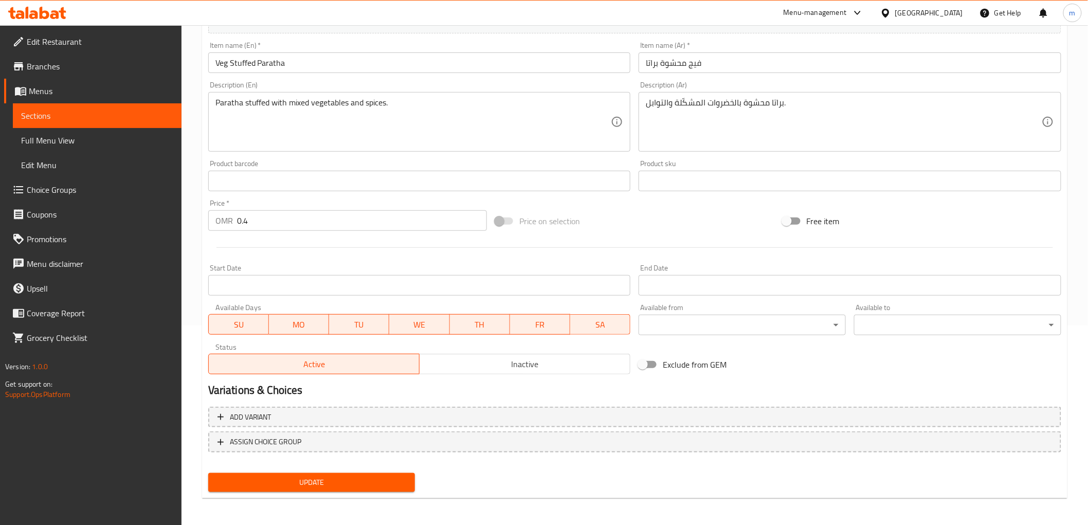
click at [114, 117] on span "Sections" at bounding box center [97, 116] width 152 height 12
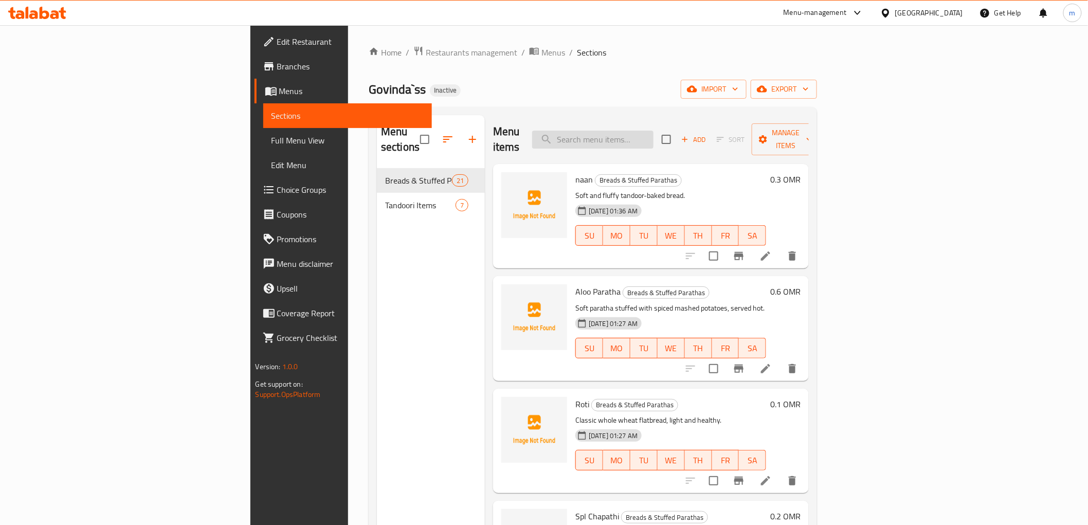
click at [654, 132] on input "search" at bounding box center [592, 140] width 121 height 18
paste input "[PERSON_NAME]"
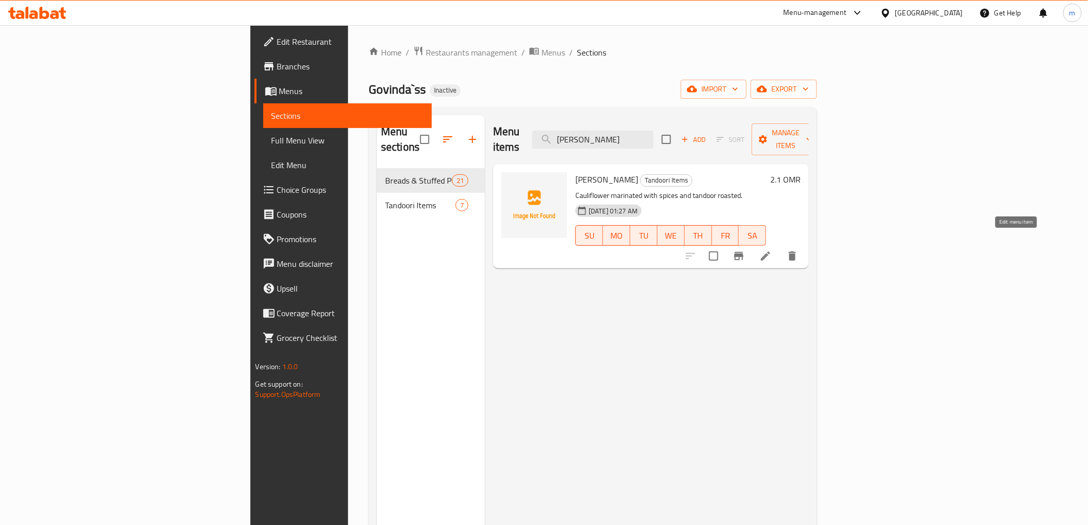
type input "[PERSON_NAME]"
click at [772, 250] on icon at bounding box center [766, 256] width 12 height 12
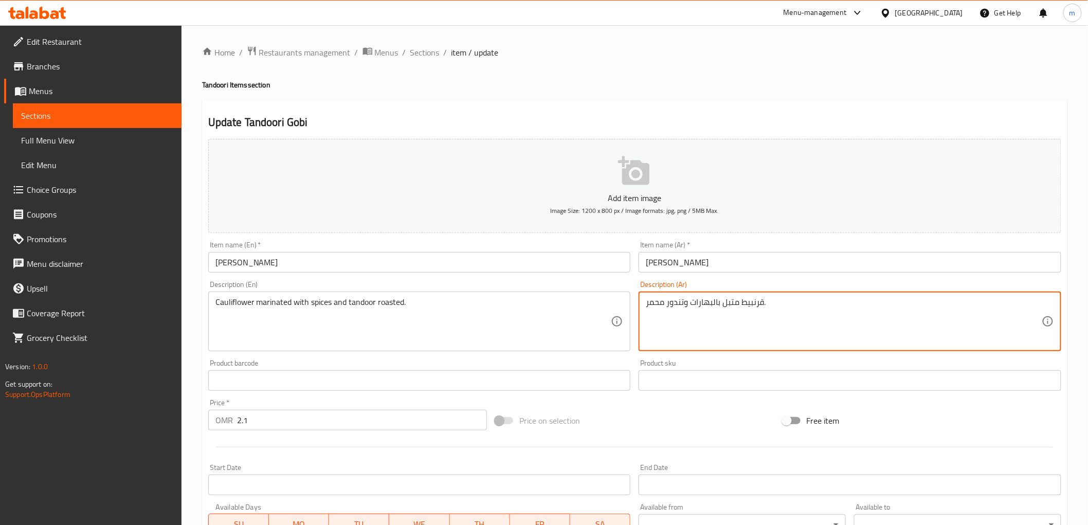
click at [710, 302] on textarea "قرنبيط متبل بالبهارات وتندور محمر." at bounding box center [844, 321] width 396 height 49
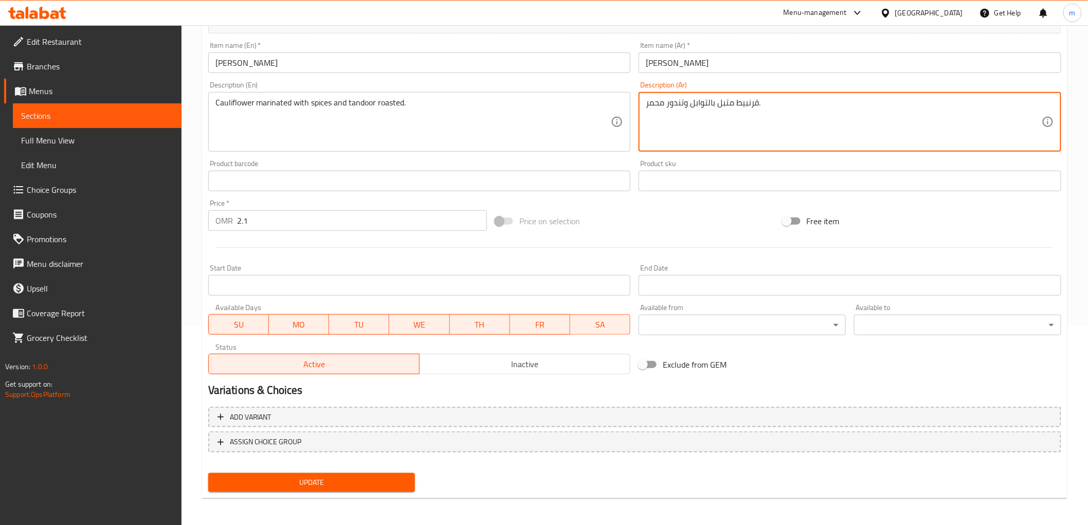
type textarea "قرنبيط متبل بالتوابل وتندور محمر."
click at [391, 476] on span "Update" at bounding box center [312, 482] width 191 height 13
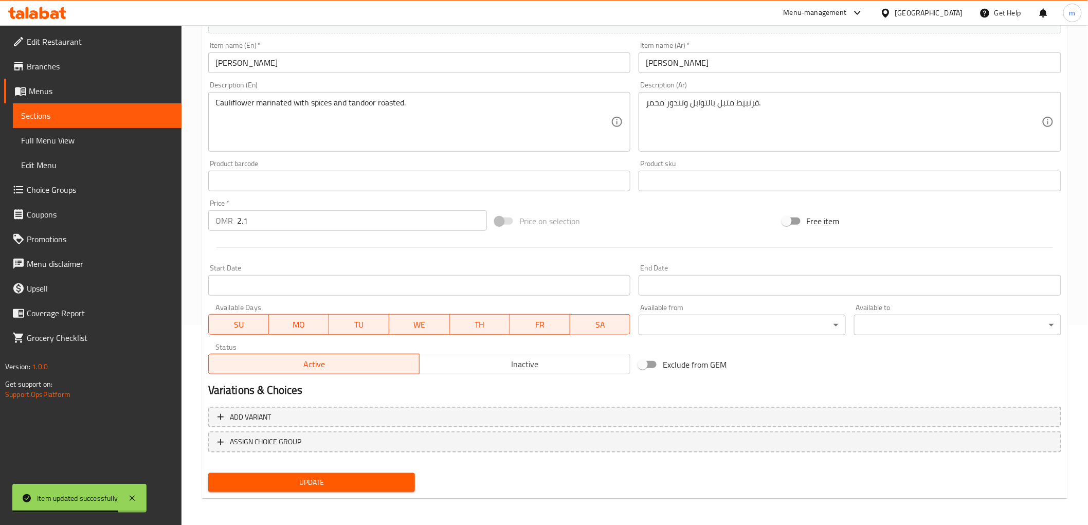
click at [96, 117] on span "Sections" at bounding box center [97, 116] width 152 height 12
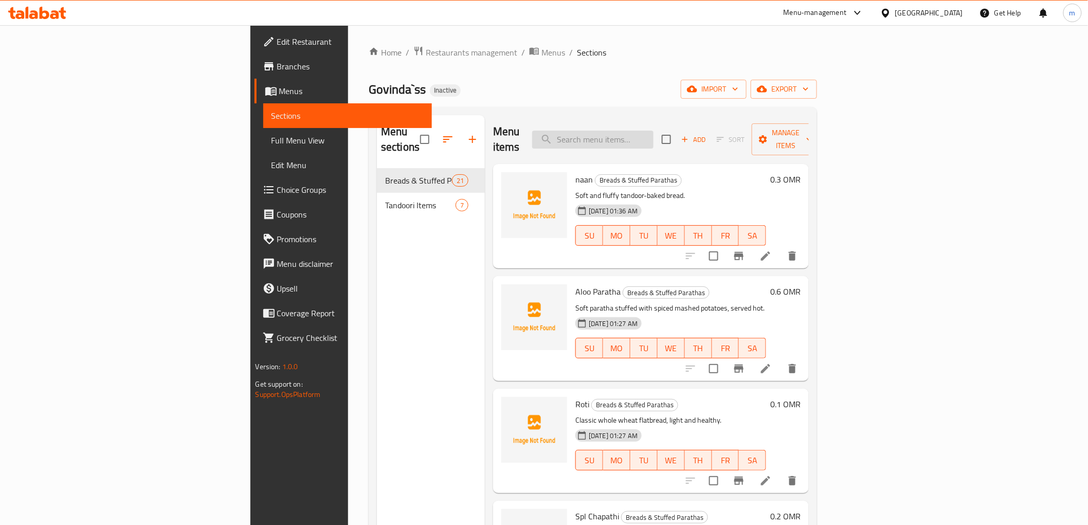
click at [654, 131] on input "search" at bounding box center [592, 140] width 121 height 18
paste input "Veg Platter"
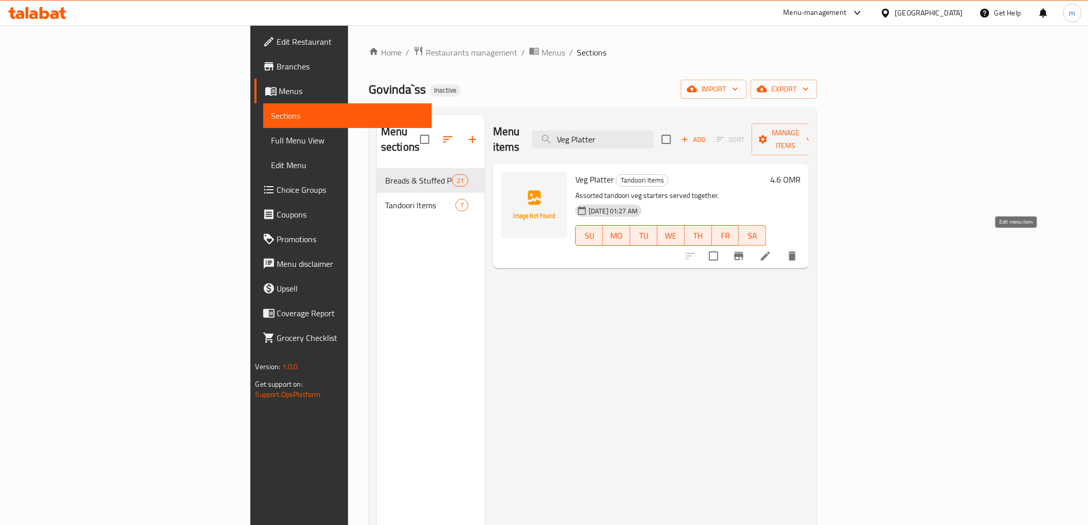
type input "Veg Platter"
click at [771, 252] on icon at bounding box center [765, 256] width 9 height 9
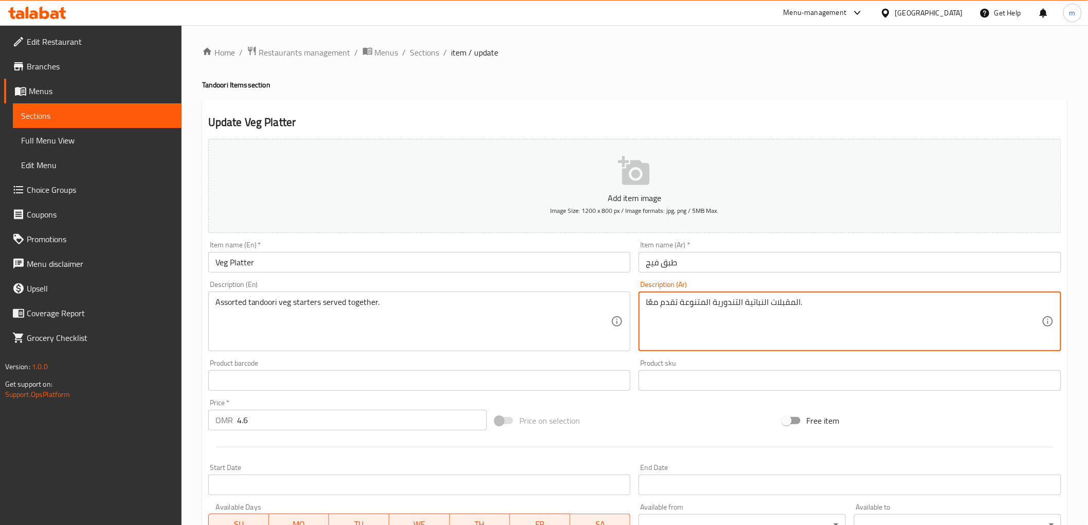
drag, startPoint x: 756, startPoint y: 313, endPoint x: 923, endPoint y: 320, distance: 166.8
click at [923, 320] on textarea "المقبلات النباتية التندورية المتنوعة تقدم معًا." at bounding box center [844, 321] width 396 height 49
click at [1011, 302] on textarea "المقبلات النباتية التندورية المتنوعة تقدم معًا." at bounding box center [844, 321] width 396 height 49
click at [1037, 309] on textarea "المقبلات فيج النباتية التندورية المتنوعة تقدم معًا." at bounding box center [844, 321] width 396 height 49
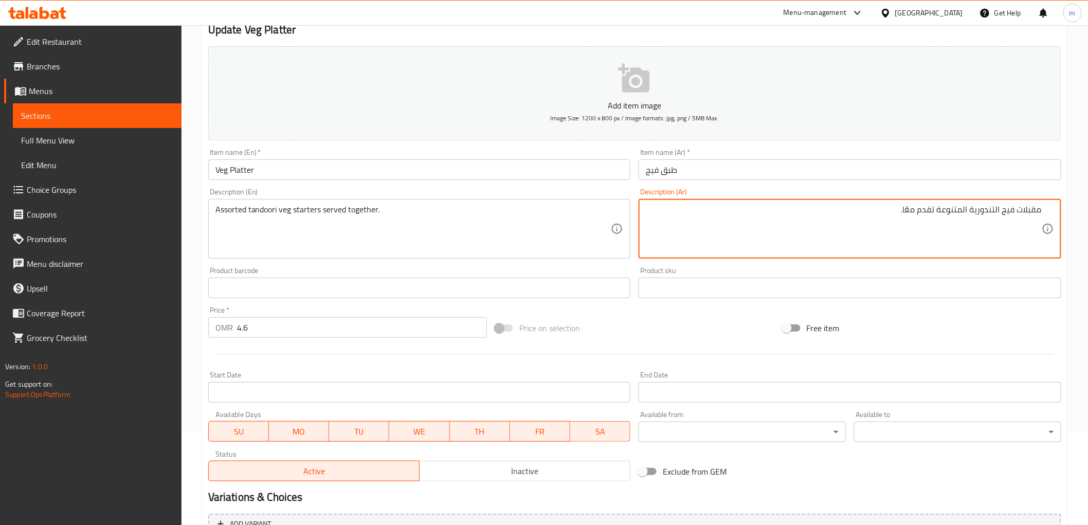
scroll to position [200, 0]
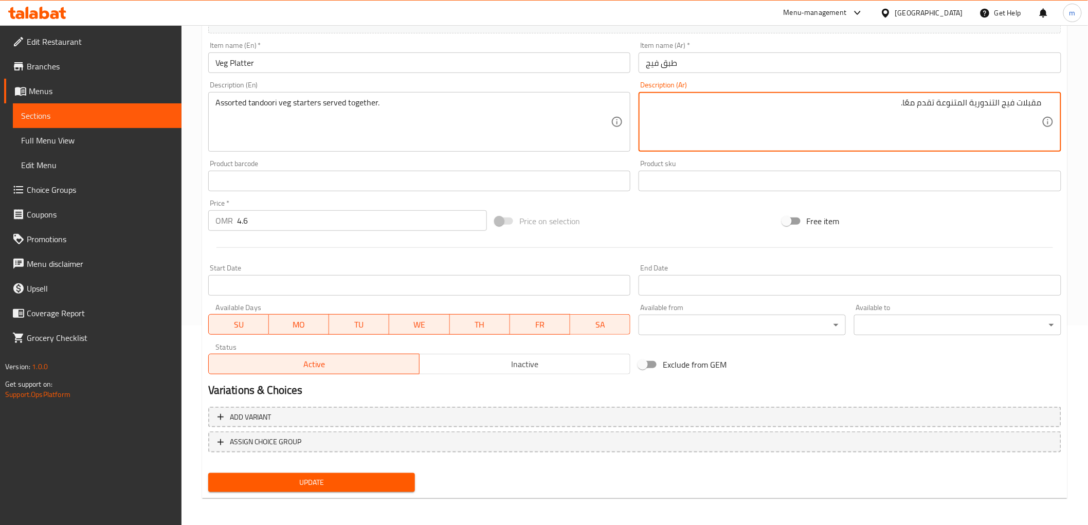
type textarea "مقبلات فيج التندورية المتنوعة تقدم معًا."
click at [336, 481] on span "Update" at bounding box center [312, 482] width 191 height 13
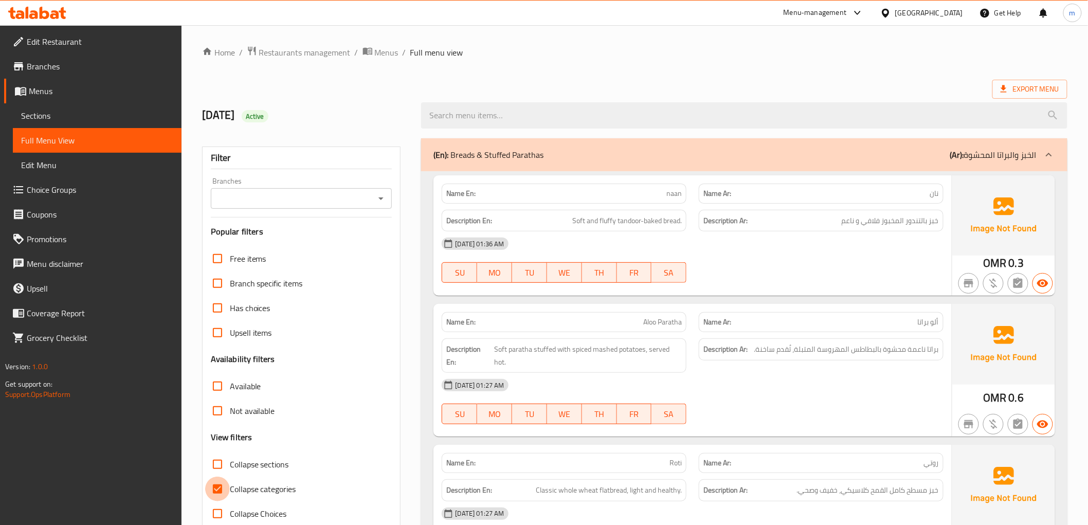
click at [209, 489] on input "Collapse categories" at bounding box center [217, 489] width 25 height 25
checkbox input "false"
click at [763, 81] on div "Export Menu" at bounding box center [635, 89] width 866 height 19
click at [1050, 88] on span "Export Menu" at bounding box center [1030, 89] width 59 height 13
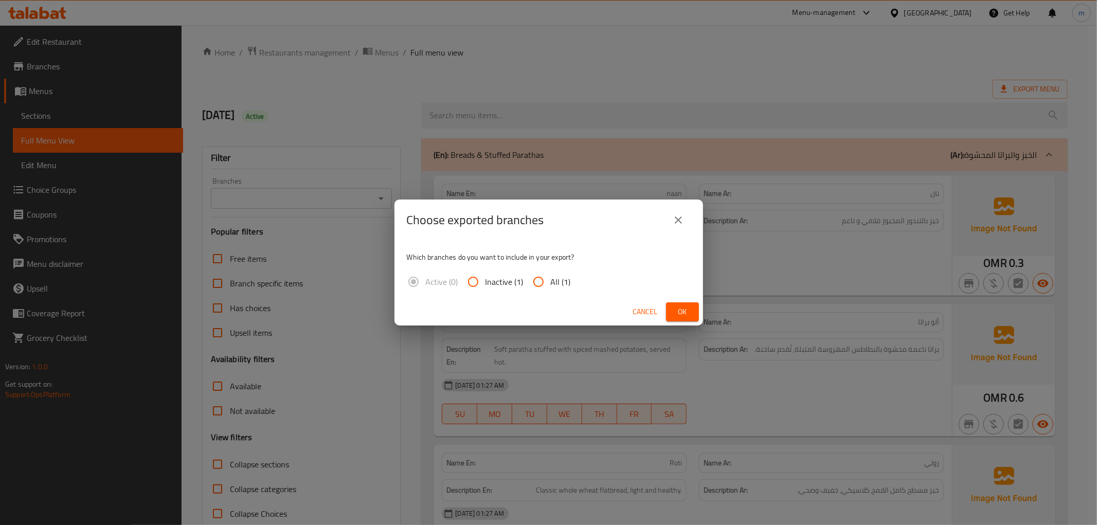
click at [539, 281] on input "All (1)" at bounding box center [538, 282] width 25 height 25
radio input "true"
click at [684, 307] on span "Ok" at bounding box center [682, 312] width 16 height 13
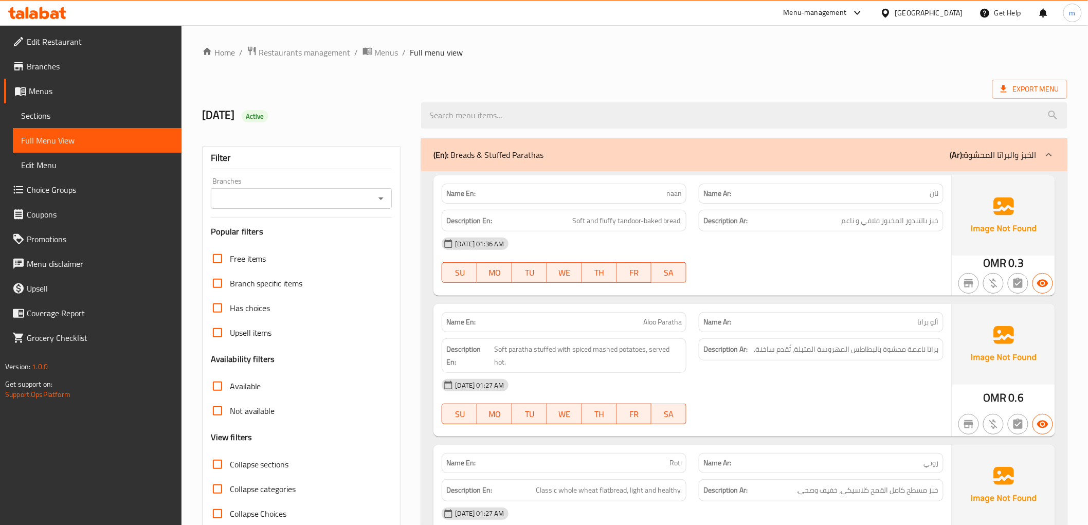
drag, startPoint x: 549, startPoint y: 147, endPoint x: 470, endPoint y: 153, distance: 79.0
click at [470, 153] on div "(En): Breads & Stuffed Parathas (Ar): الخبز والبراتا المحشوة" at bounding box center [744, 154] width 646 height 33
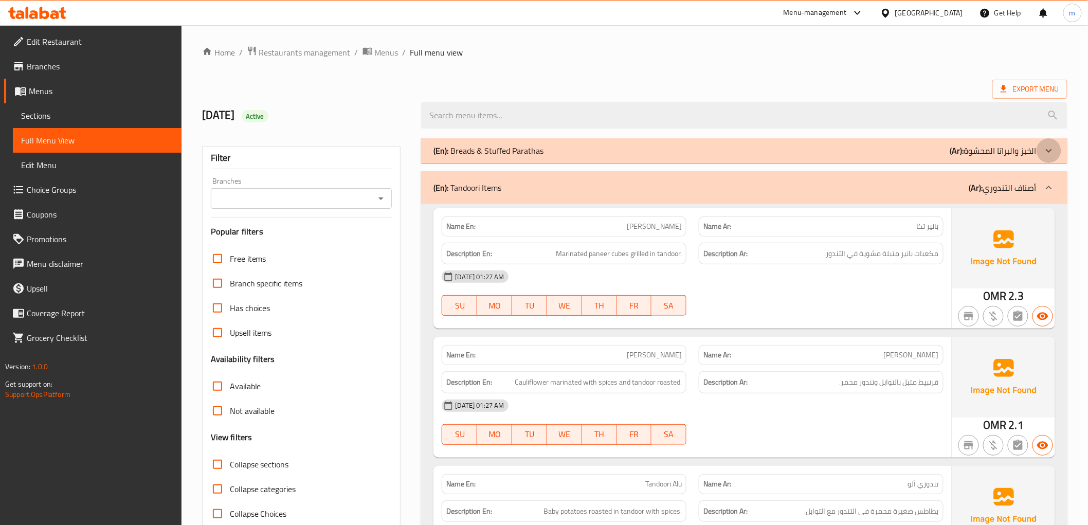
click at [1055, 153] on icon at bounding box center [1049, 151] width 12 height 12
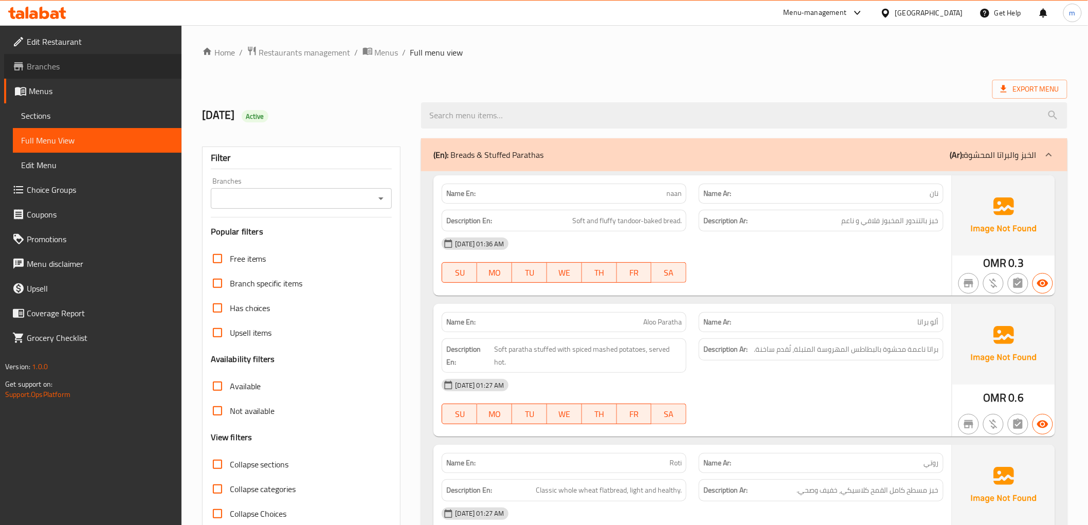
click at [49, 63] on span "Branches" at bounding box center [100, 66] width 147 height 12
